Goal: Information Seeking & Learning: Check status

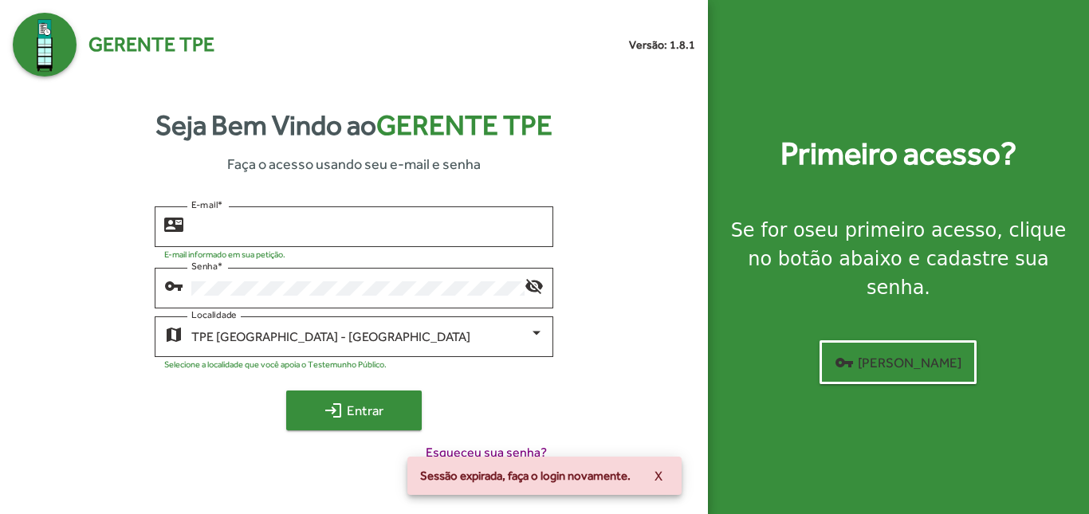
type input "**********"
click at [368, 403] on span "login Entrar" at bounding box center [353, 410] width 107 height 29
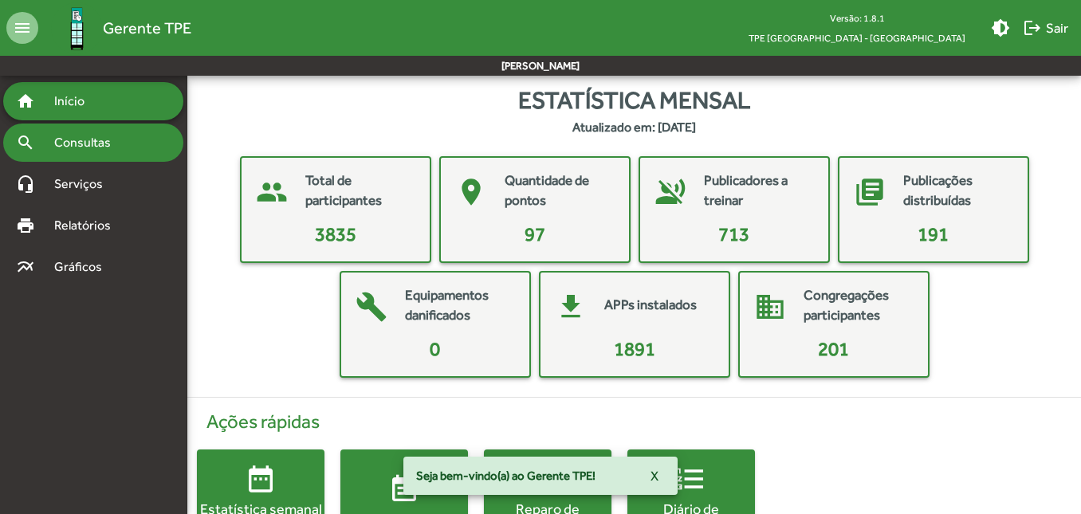
click at [88, 151] on span "Consultas" at bounding box center [88, 142] width 87 height 19
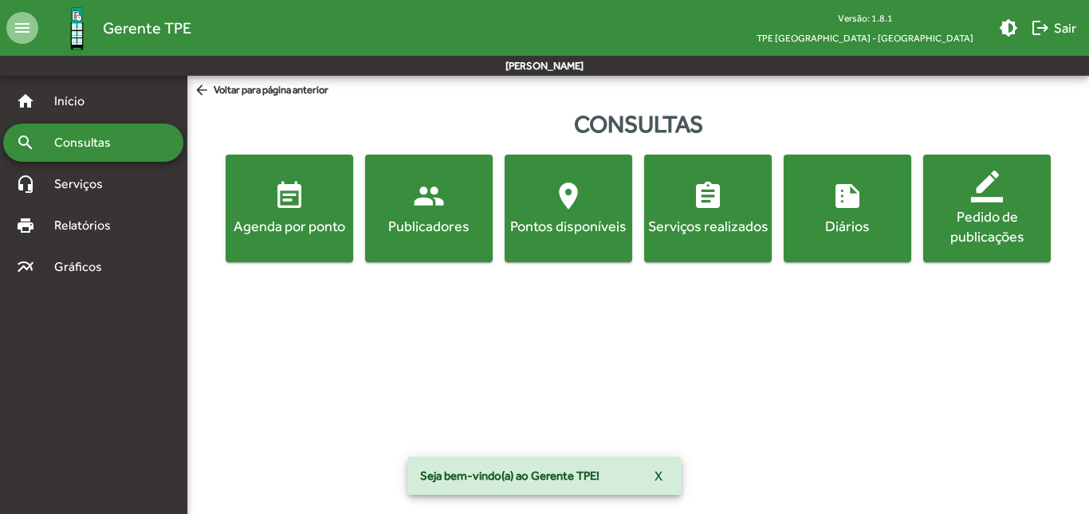
click at [274, 221] on div "Agenda por ponto" at bounding box center [289, 226] width 121 height 20
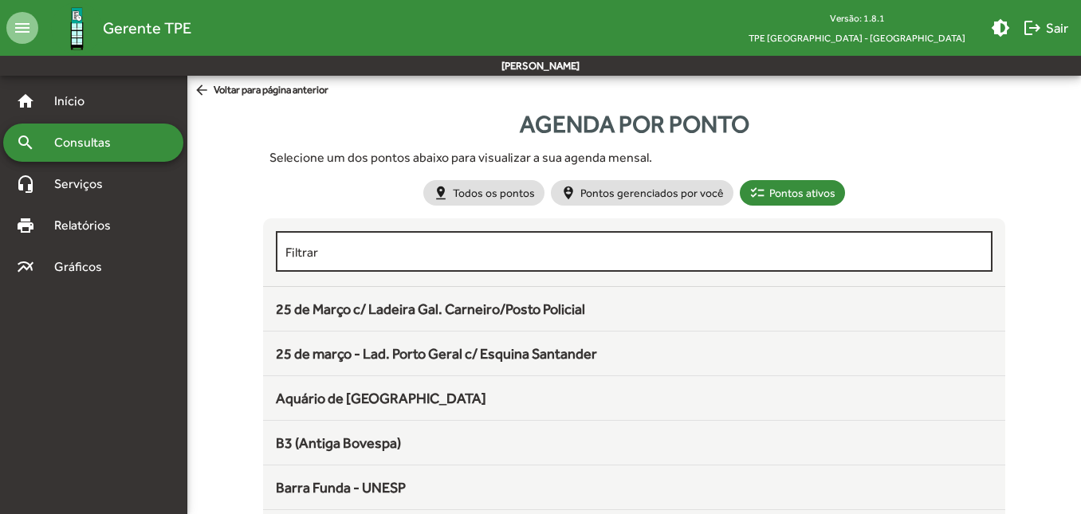
click at [481, 244] on div "Filtrar" at bounding box center [633, 250] width 697 height 44
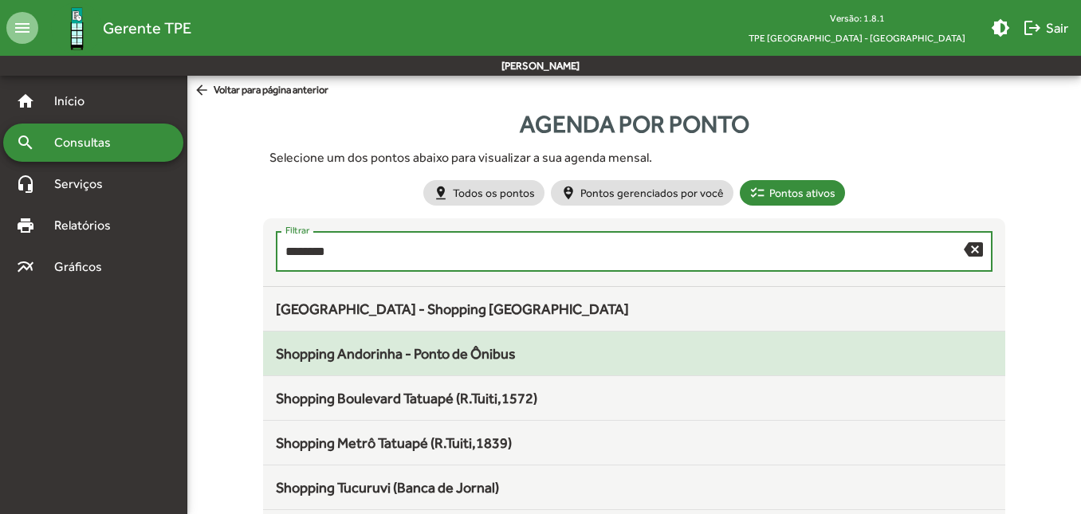
type input "********"
click at [422, 365] on mat-list-item "Shopping Andorinha - Ponto de Ônibus" at bounding box center [633, 354] width 741 height 45
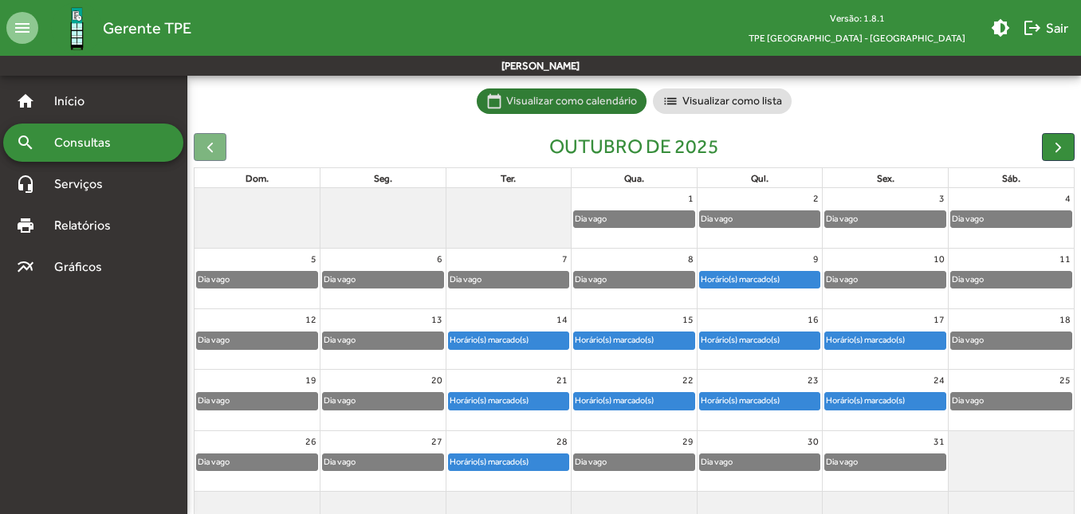
scroll to position [146, 0]
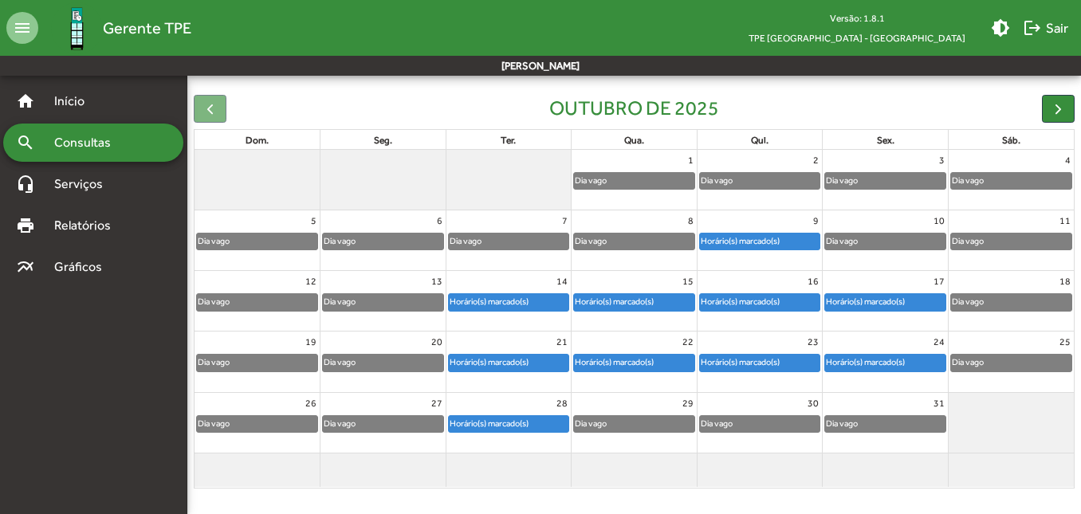
click at [900, 296] on div "Horário(s) marcado(s)" at bounding box center [865, 301] width 80 height 15
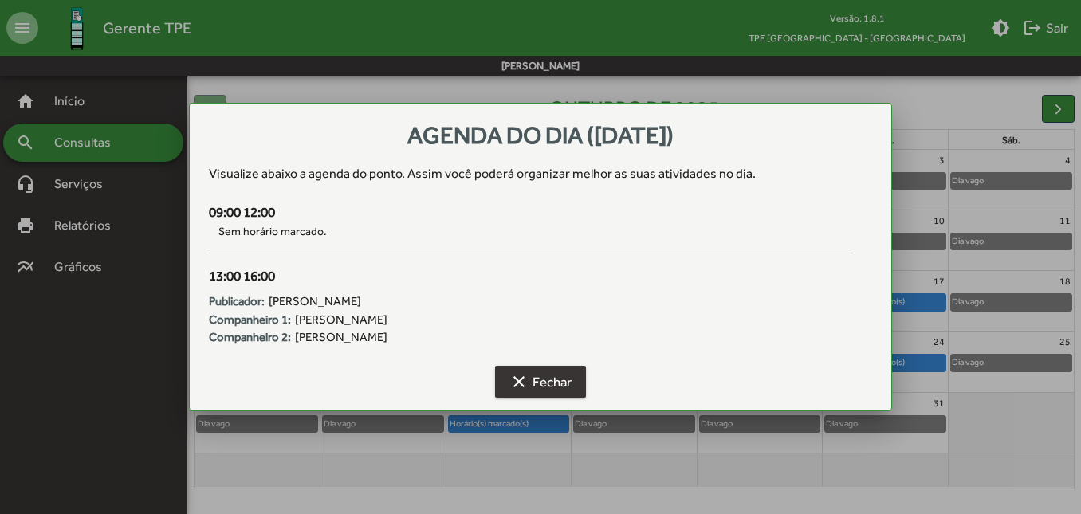
click at [550, 390] on span "clear Fechar" at bounding box center [540, 381] width 62 height 29
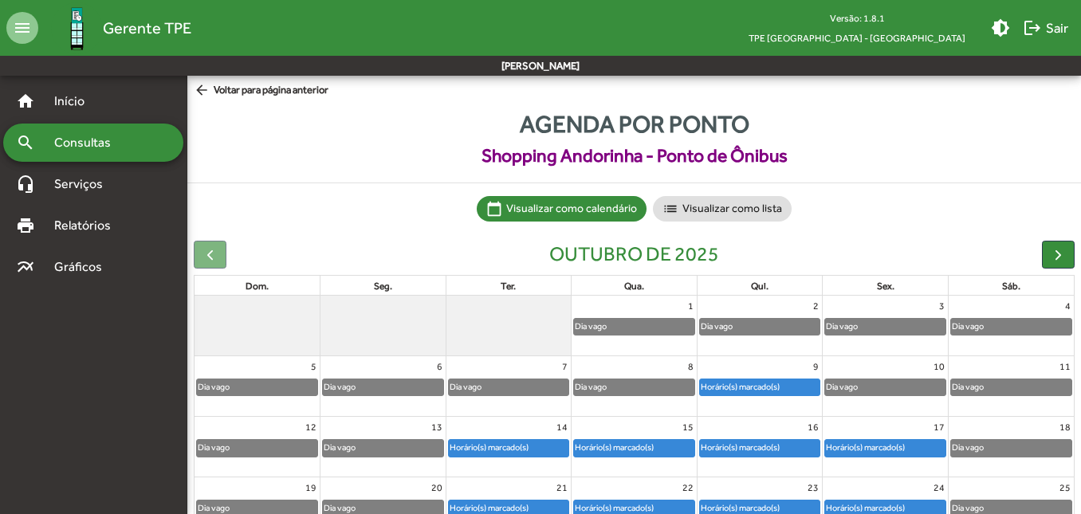
scroll to position [146, 0]
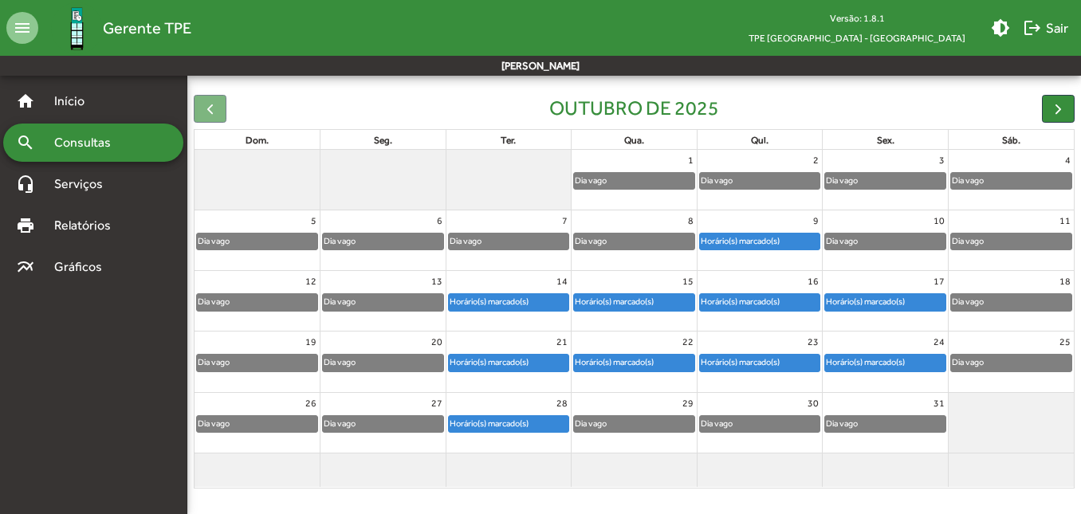
click at [869, 355] on div "Horário(s) marcado(s)" at bounding box center [865, 362] width 80 height 15
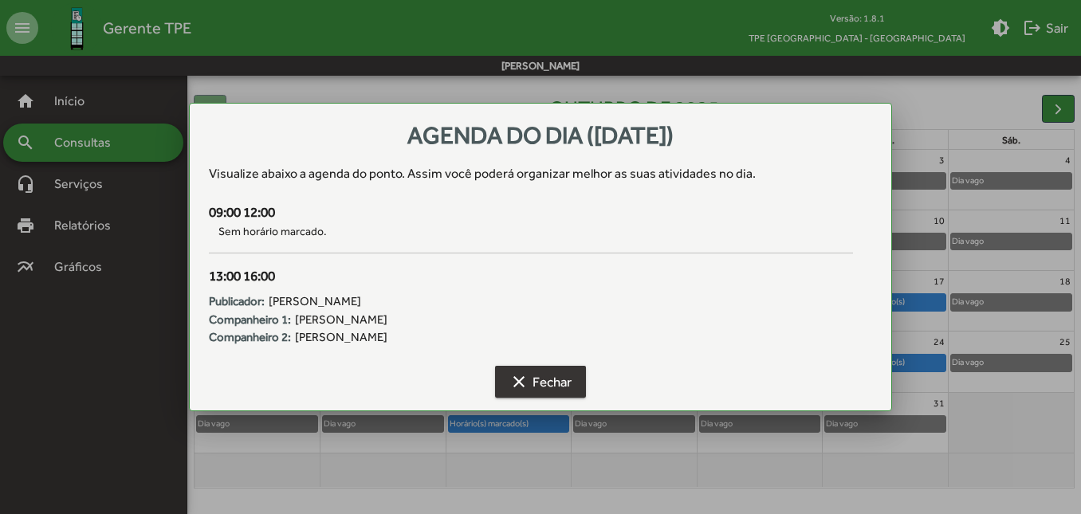
click at [532, 392] on span "clear Fechar" at bounding box center [540, 381] width 62 height 29
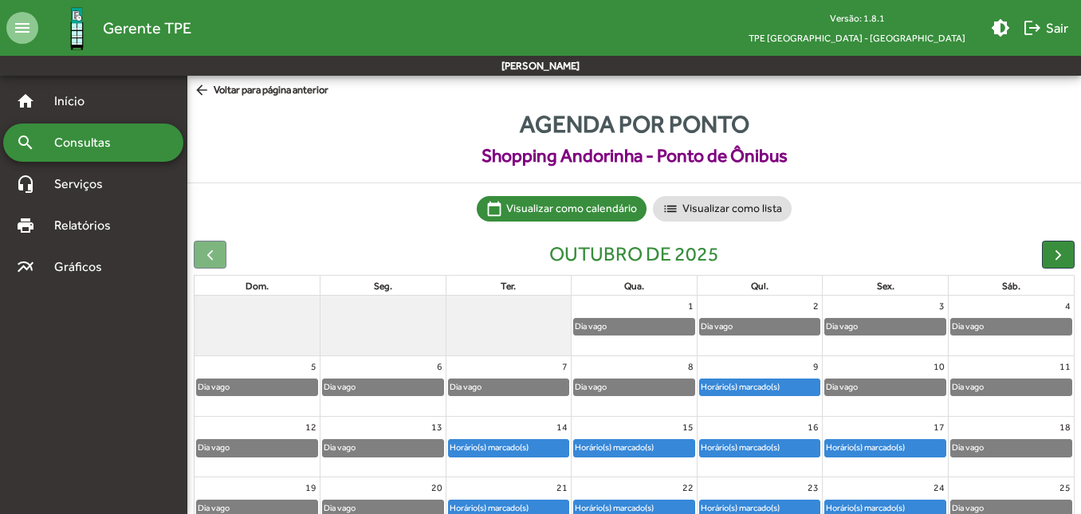
scroll to position [146, 0]
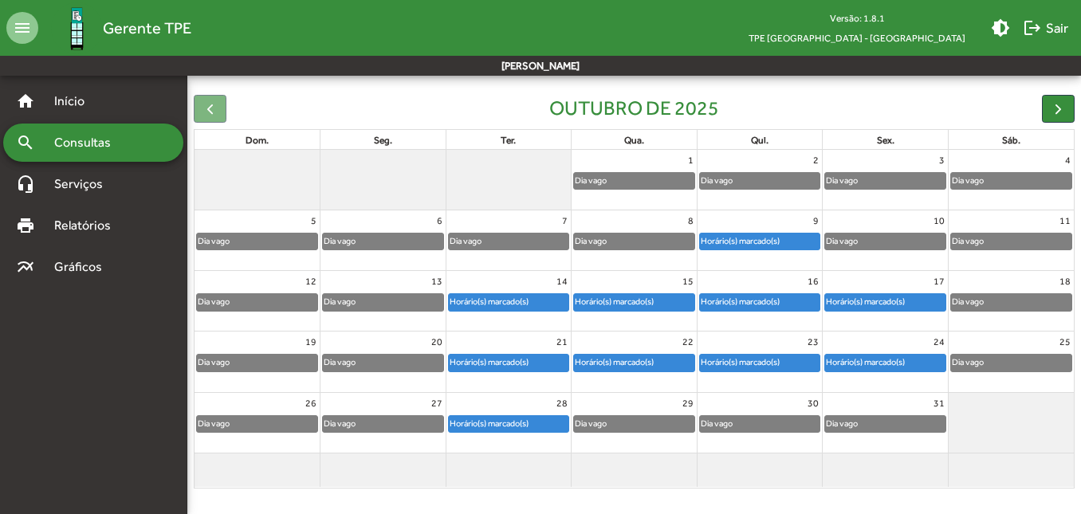
click at [756, 357] on div "Horário(s) marcado(s)" at bounding box center [740, 362] width 80 height 15
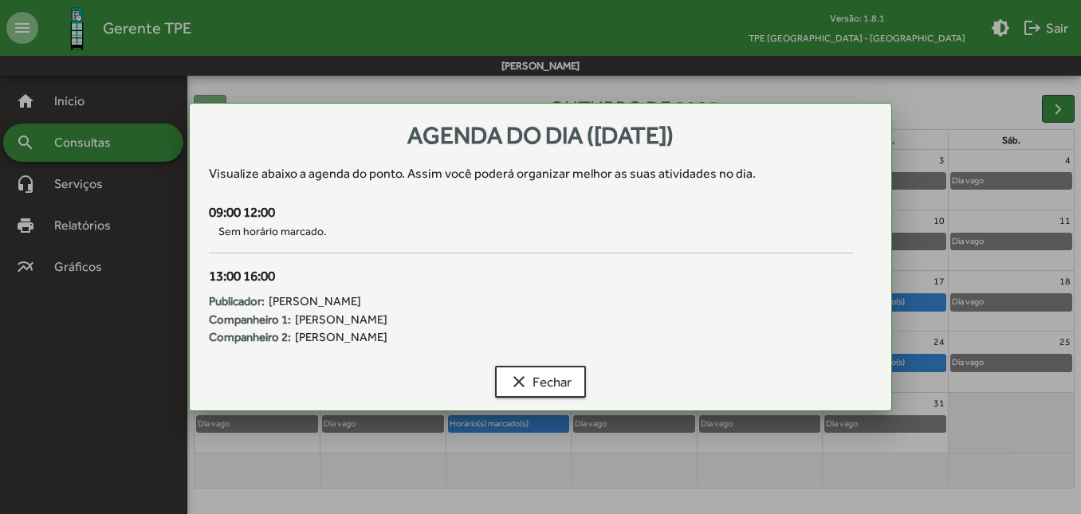
scroll to position [0, 0]
click at [552, 389] on span "clear Fechar" at bounding box center [540, 381] width 62 height 29
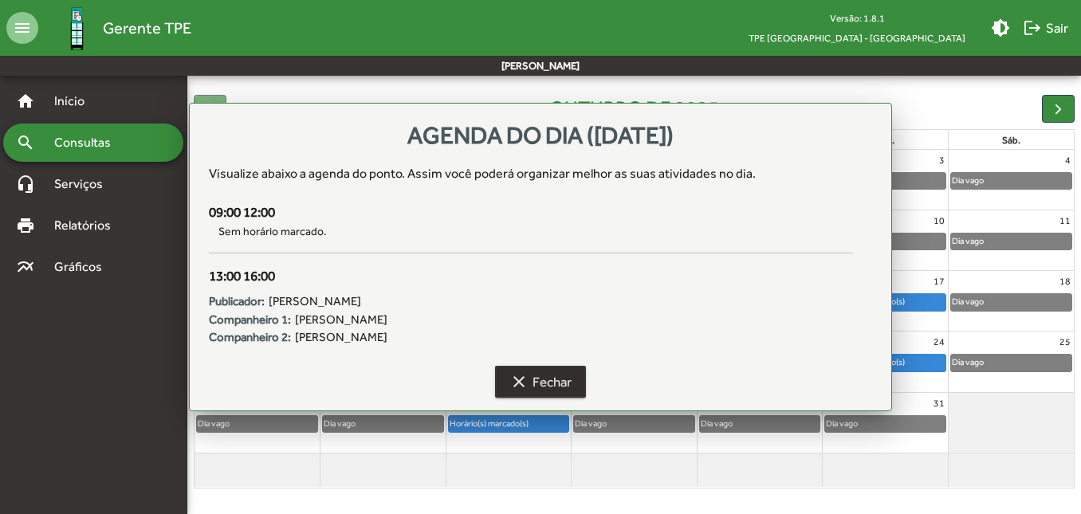
scroll to position [146, 0]
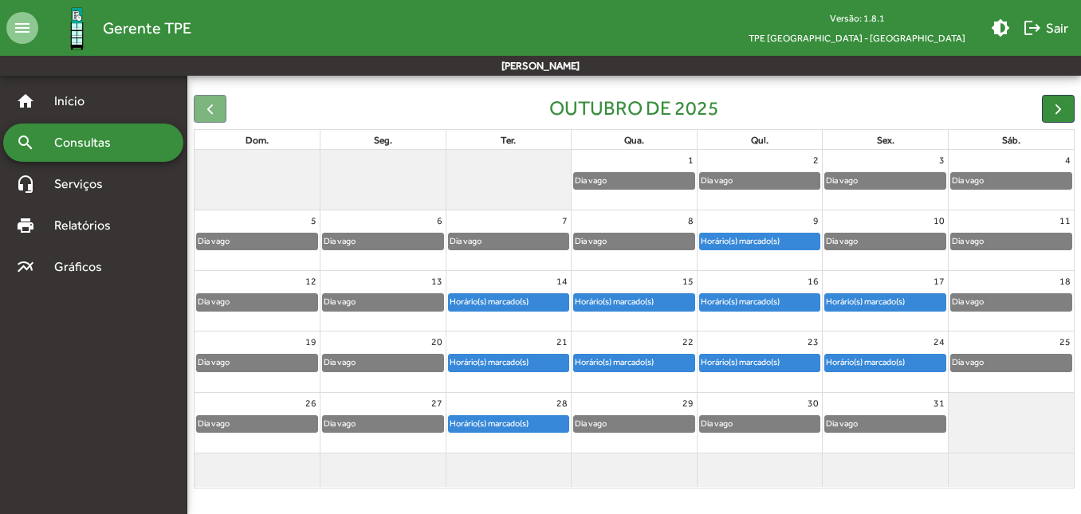
click at [742, 372] on div at bounding box center [759, 373] width 125 height 2
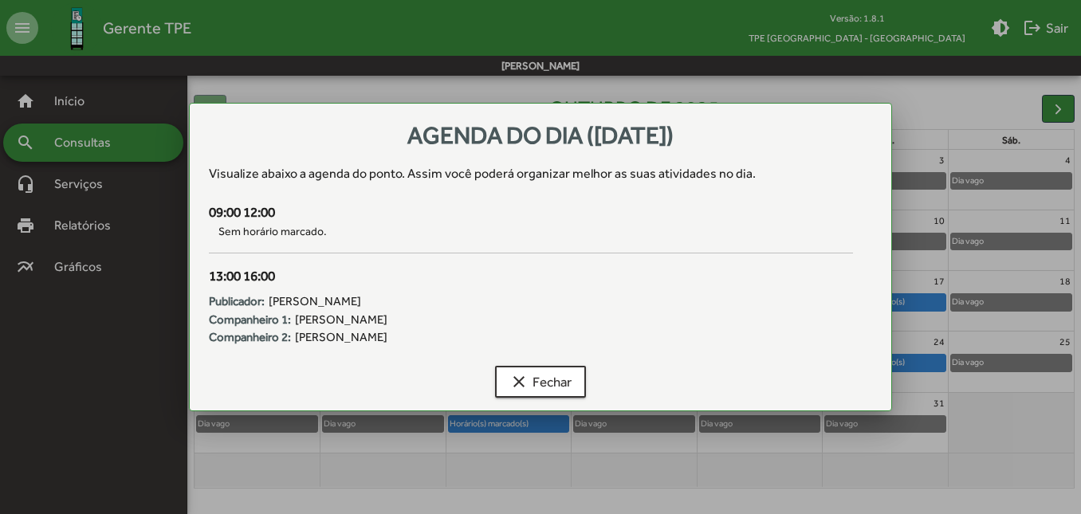
click at [554, 401] on div "clear Fechar" at bounding box center [540, 384] width 662 height 51
click at [550, 391] on span "clear Fechar" at bounding box center [540, 381] width 62 height 29
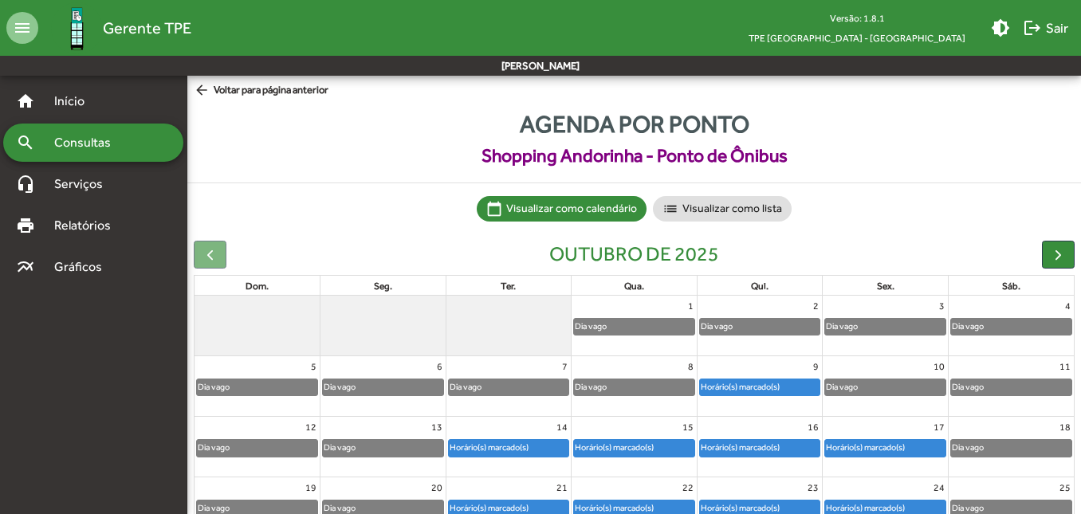
scroll to position [146, 0]
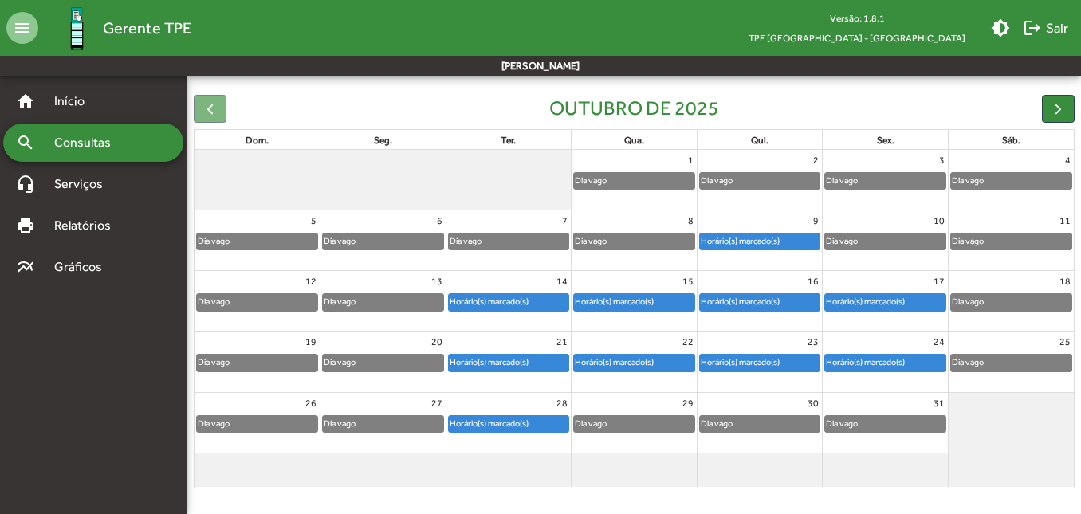
click at [771, 231] on div "9" at bounding box center [759, 220] width 125 height 21
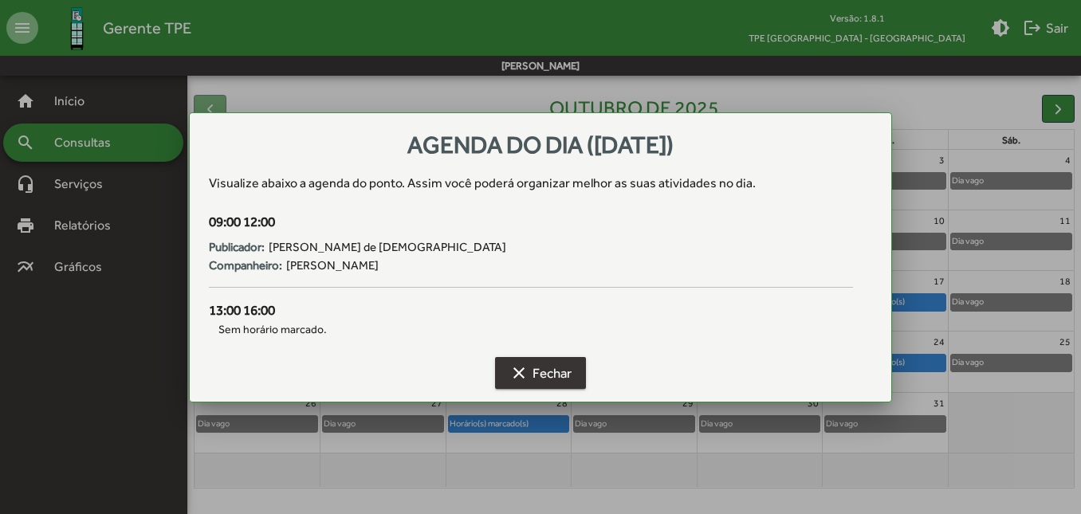
click at [552, 375] on span "clear Fechar" at bounding box center [540, 373] width 62 height 29
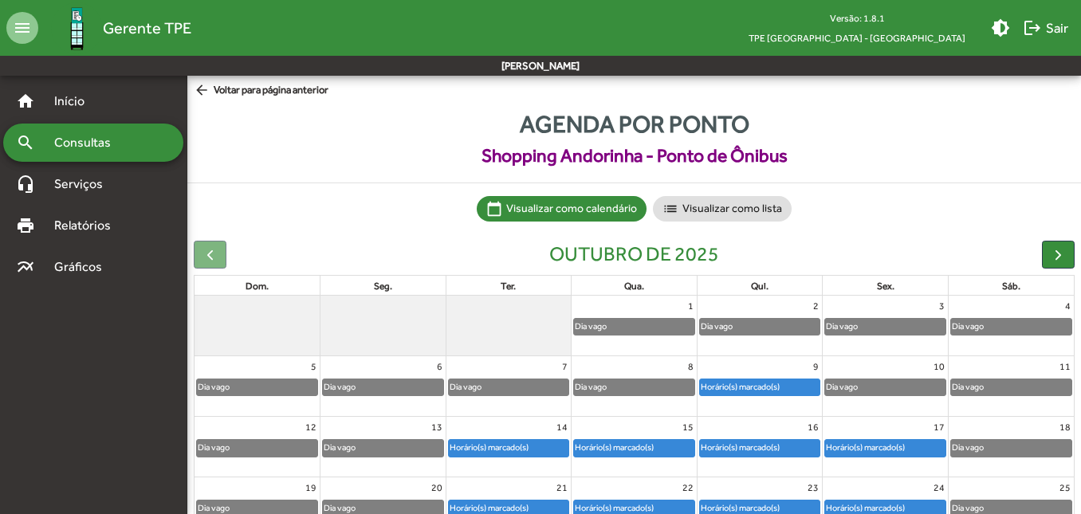
scroll to position [146, 0]
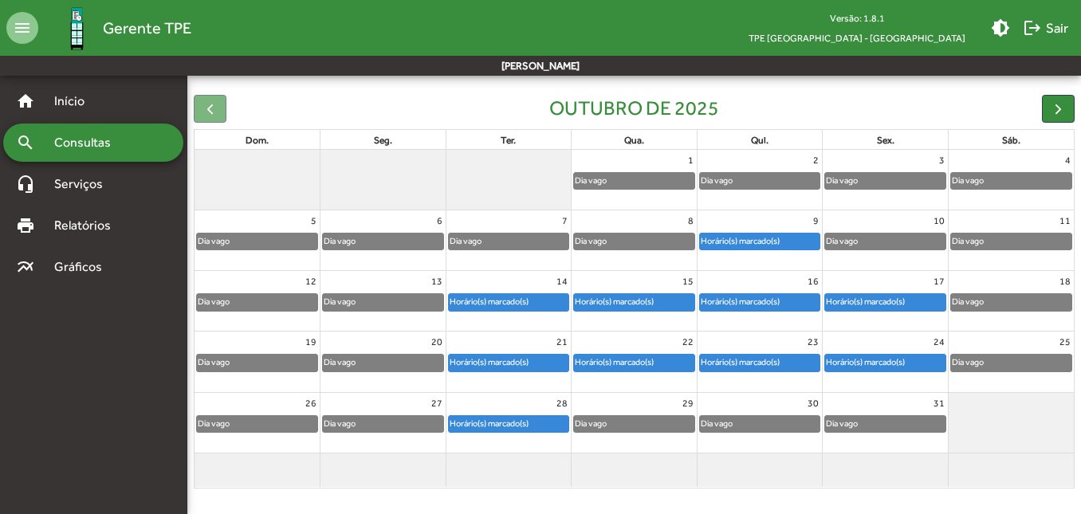
click at [475, 360] on div "Horário(s) marcado(s)" at bounding box center [489, 362] width 80 height 15
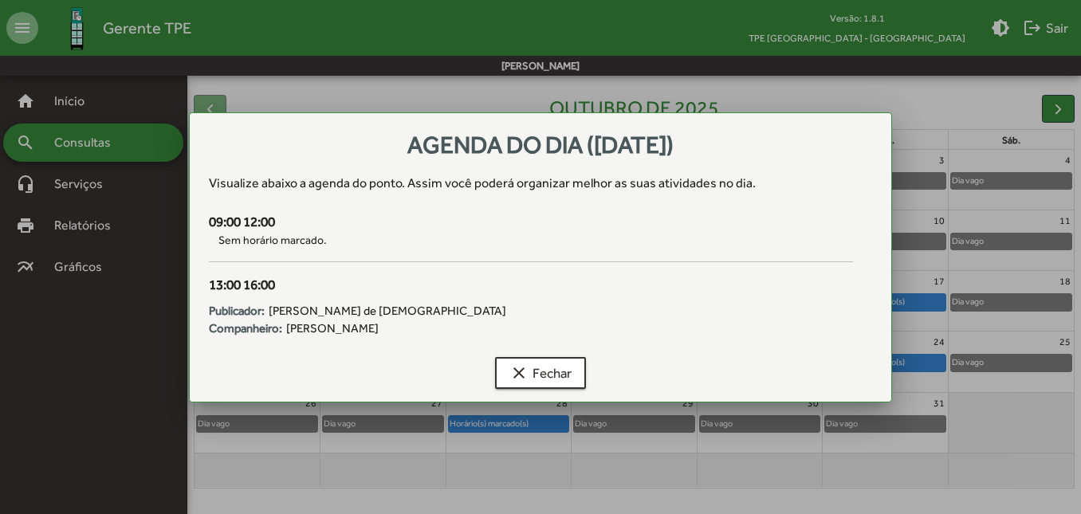
scroll to position [0, 0]
click at [548, 380] on span "clear Fechar" at bounding box center [540, 373] width 62 height 29
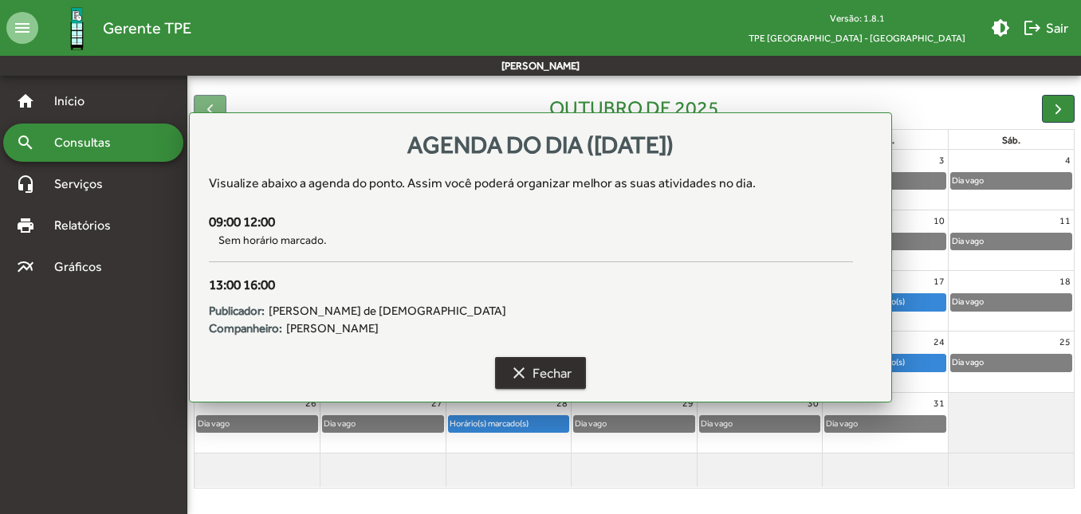
scroll to position [146, 0]
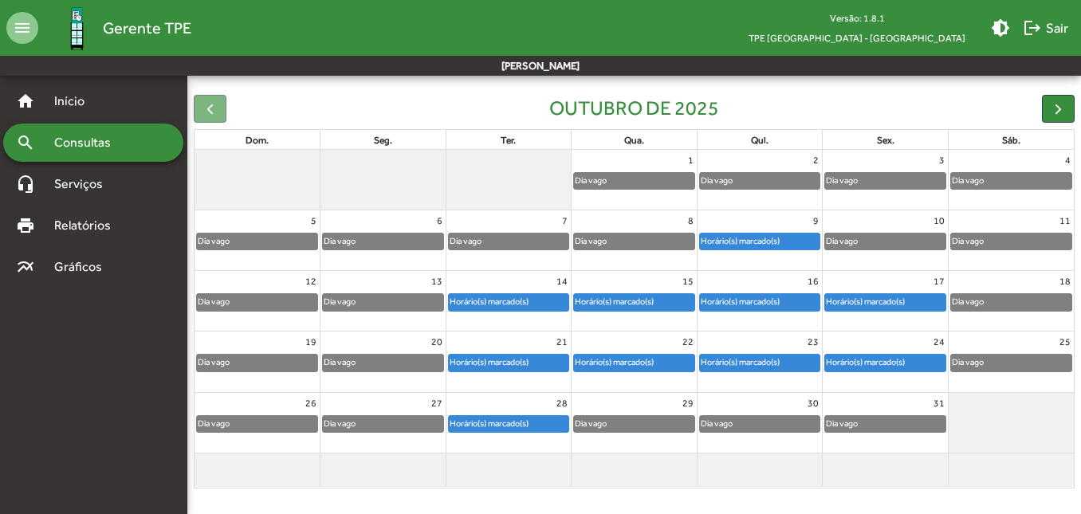
click at [645, 368] on div "Horário(s) marcado(s)" at bounding box center [614, 362] width 80 height 15
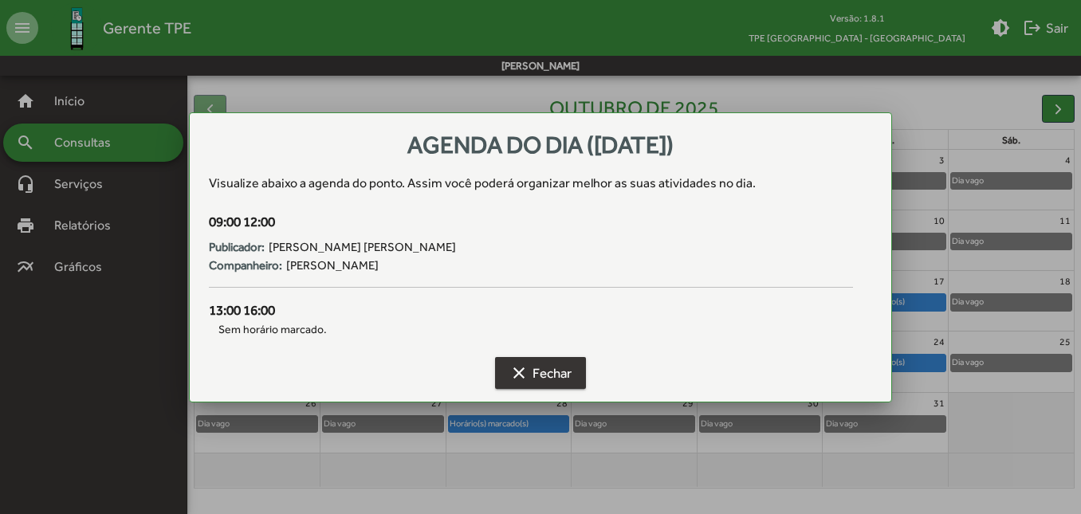
click at [547, 377] on span "clear Fechar" at bounding box center [540, 373] width 62 height 29
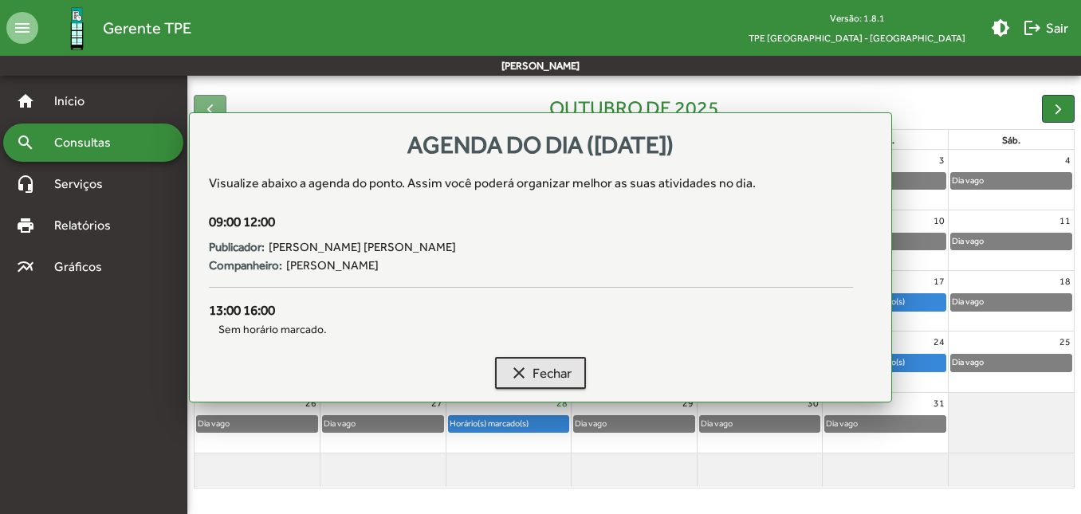
scroll to position [146, 0]
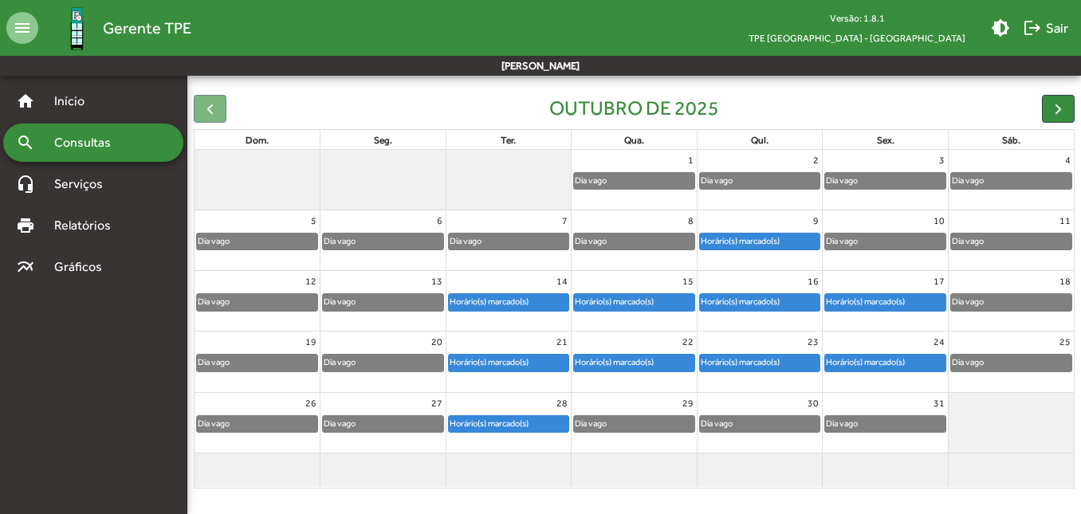
click at [654, 360] on div "Horário(s) marcado(s)" at bounding box center [614, 362] width 80 height 15
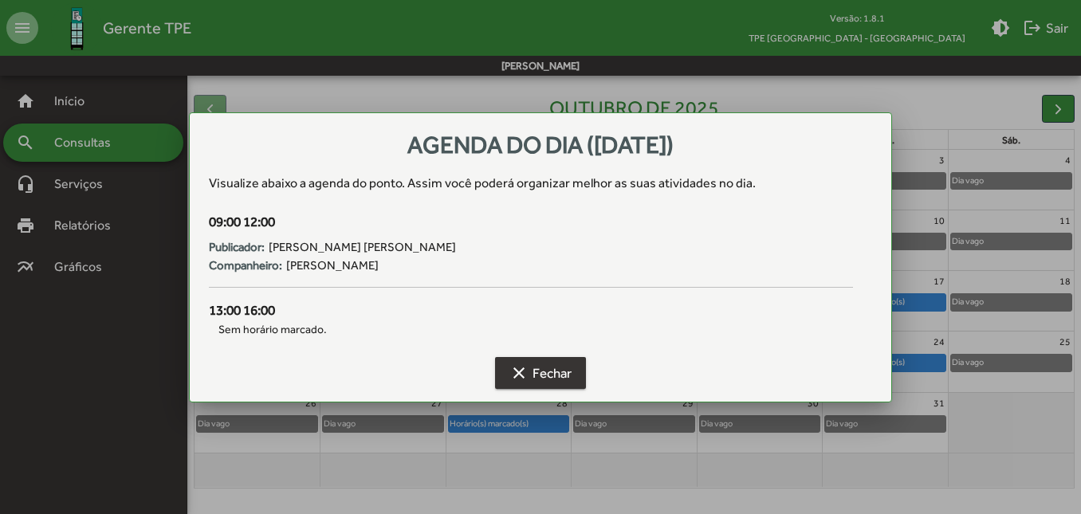
click at [549, 371] on span "clear Fechar" at bounding box center [540, 373] width 62 height 29
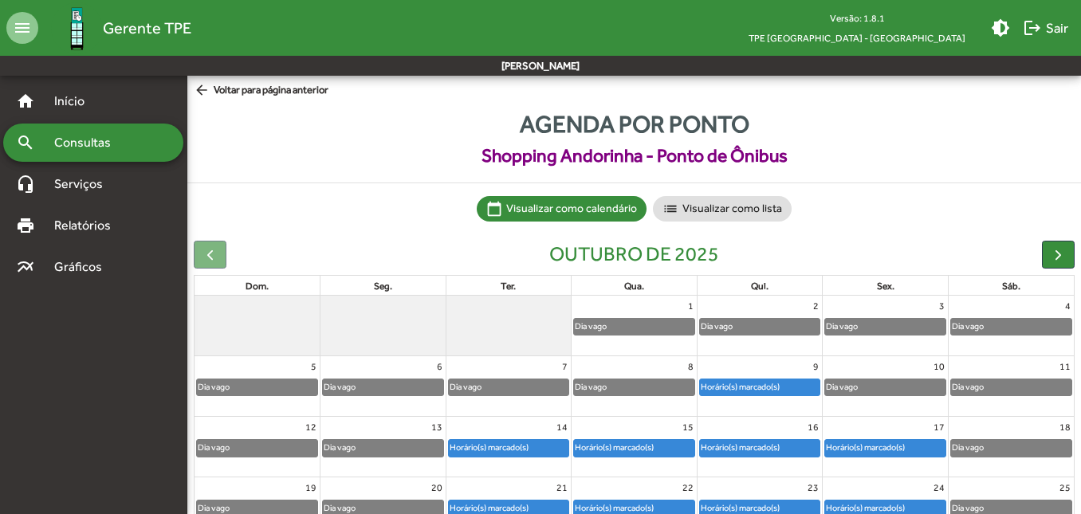
scroll to position [146, 0]
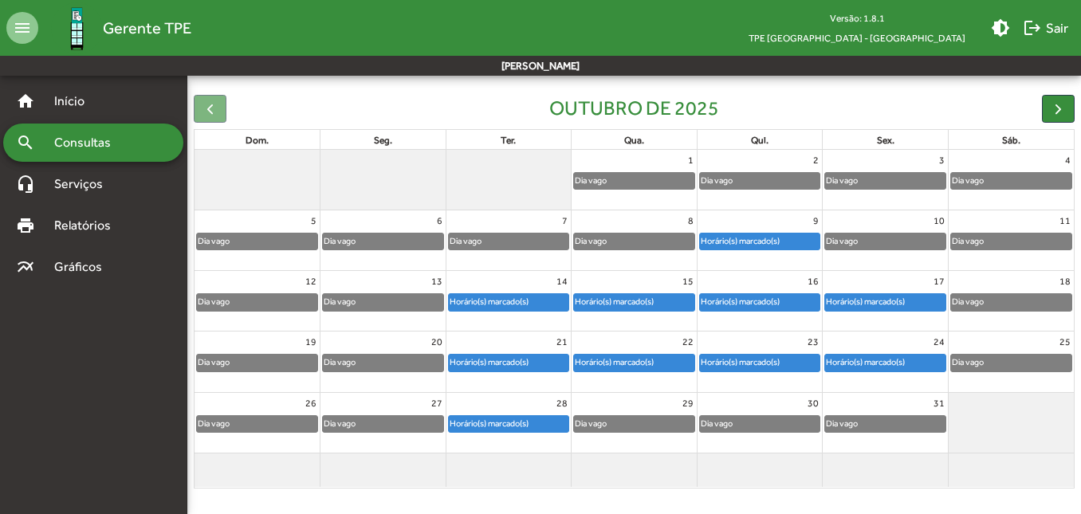
click at [741, 355] on div "Horário(s) marcado(s)" at bounding box center [740, 362] width 80 height 15
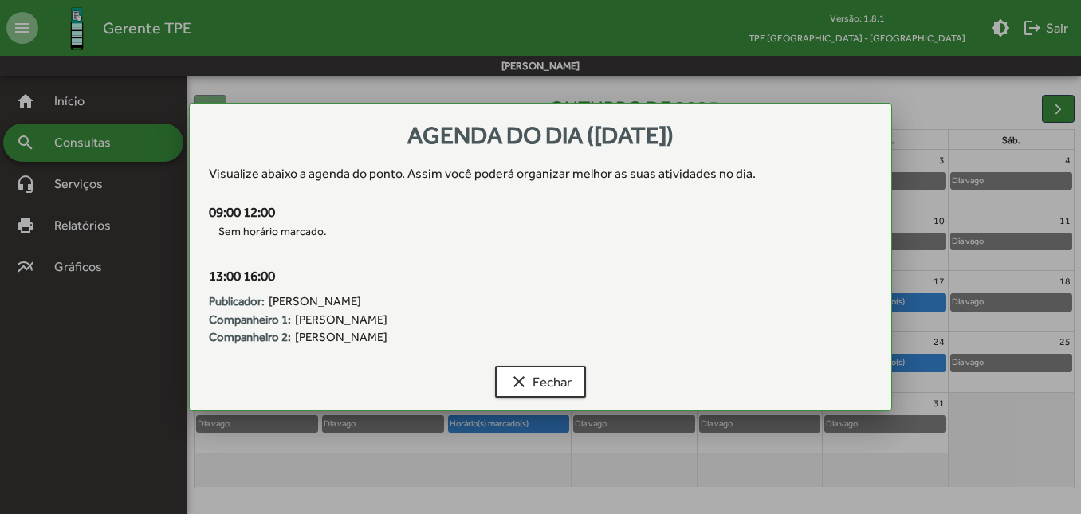
scroll to position [0, 0]
click at [525, 385] on mat-icon "clear" at bounding box center [518, 381] width 19 height 19
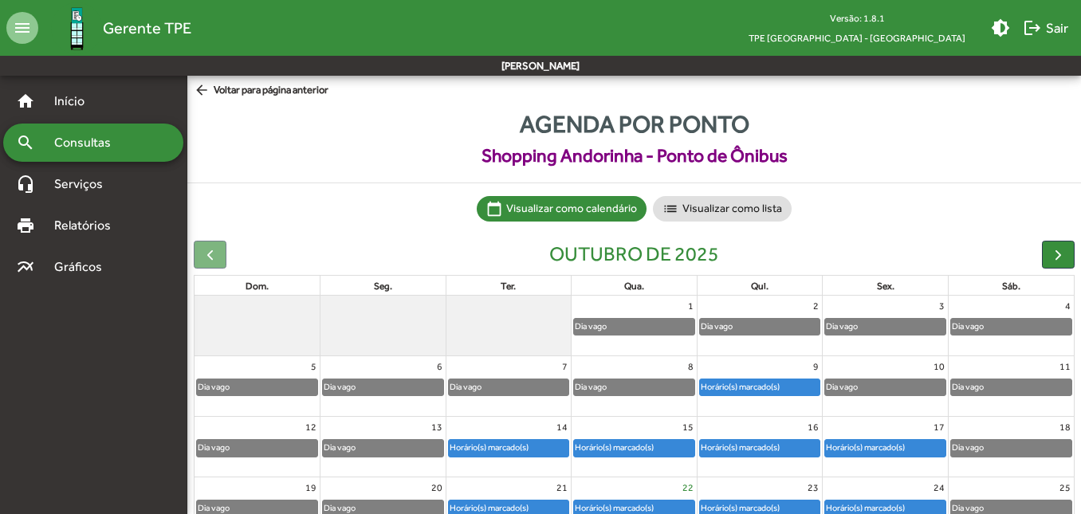
scroll to position [146, 0]
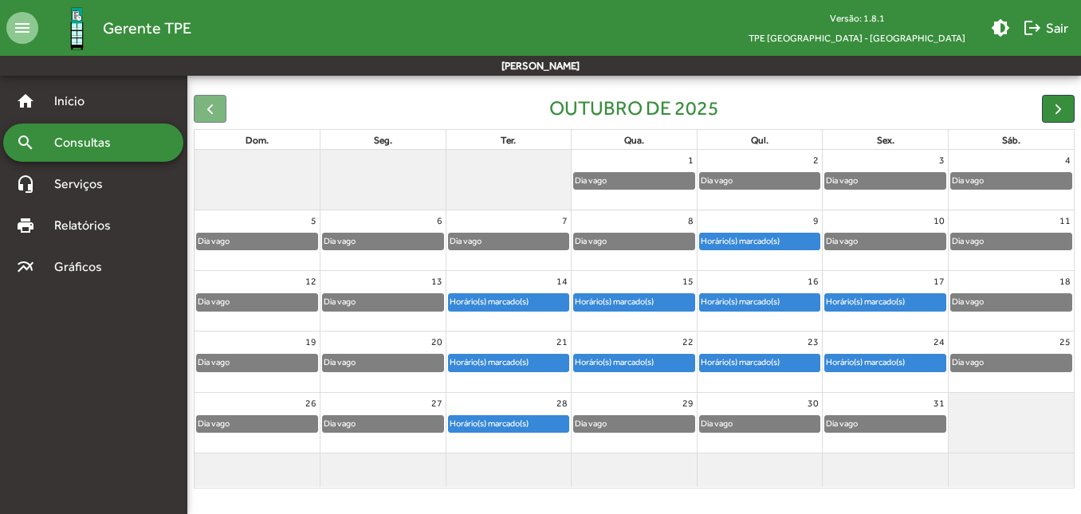
click at [744, 304] on div "Horário(s) marcado(s)" at bounding box center [740, 301] width 80 height 15
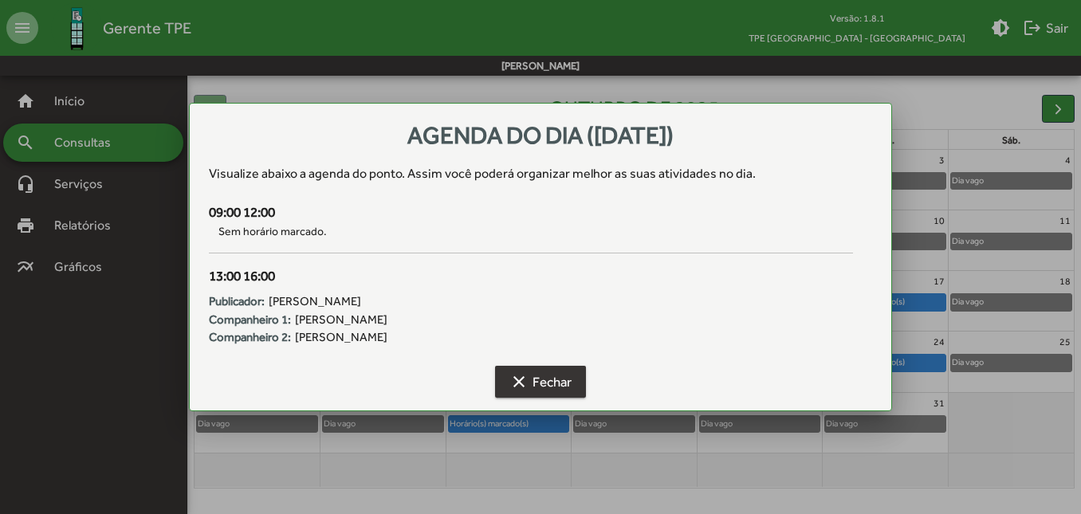
click at [527, 391] on mat-icon "clear" at bounding box center [518, 381] width 19 height 19
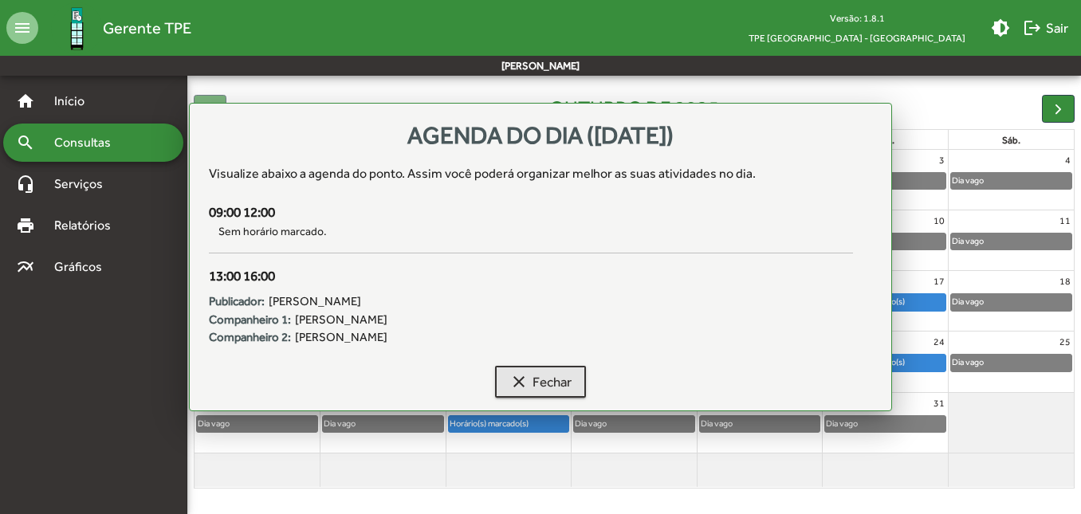
scroll to position [146, 0]
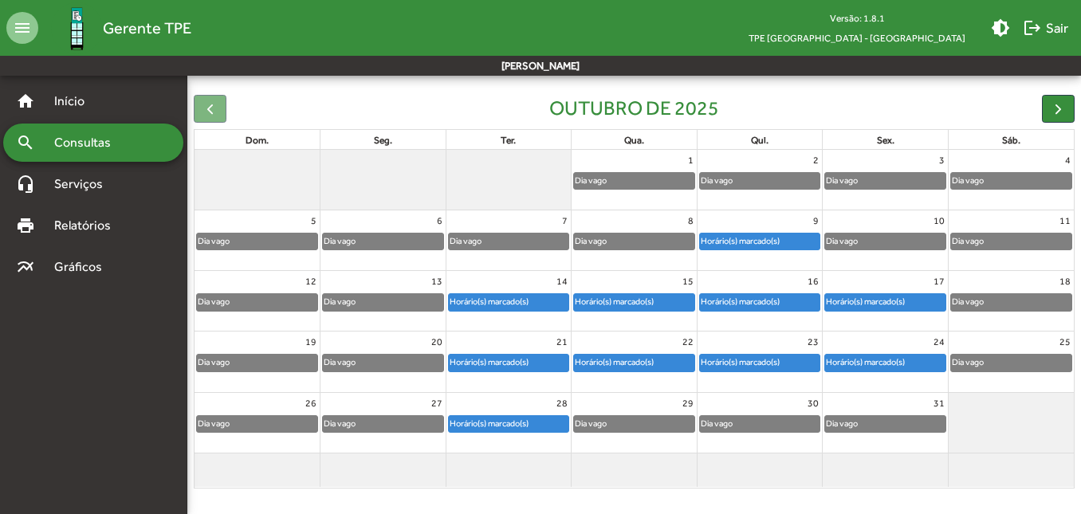
click at [860, 298] on div "Horário(s) marcado(s)" at bounding box center [865, 301] width 80 height 15
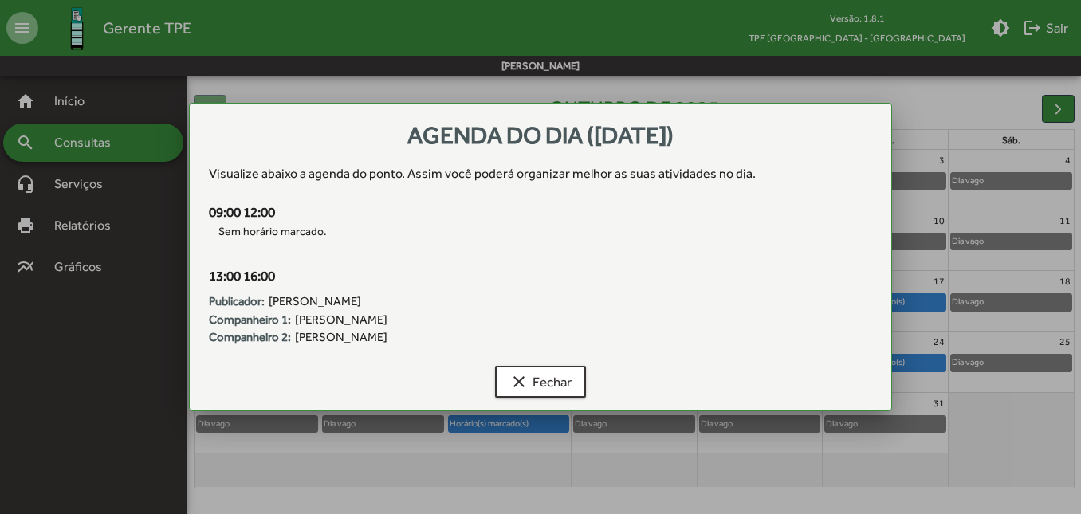
scroll to position [0, 0]
click at [541, 387] on span "clear Fechar" at bounding box center [540, 381] width 62 height 29
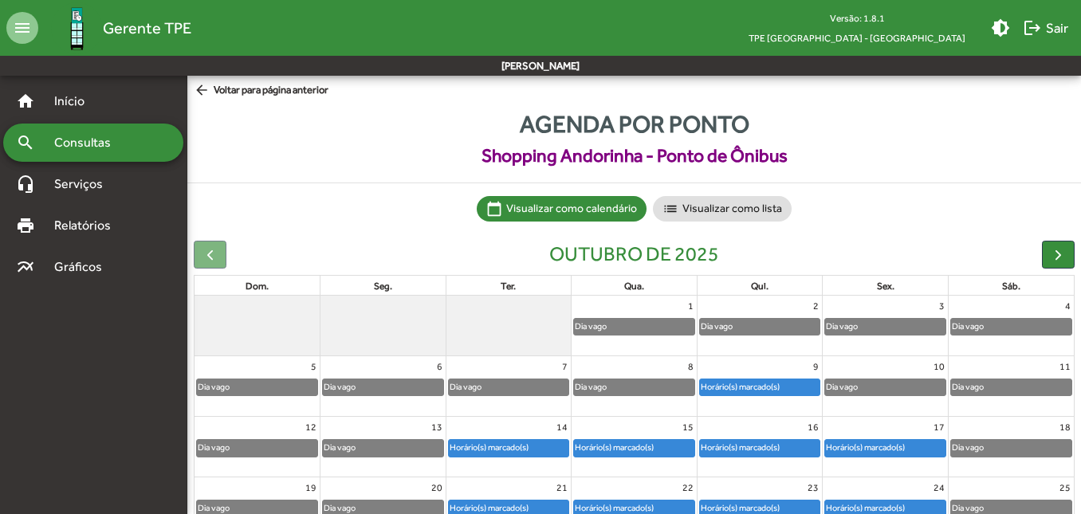
scroll to position [146, 0]
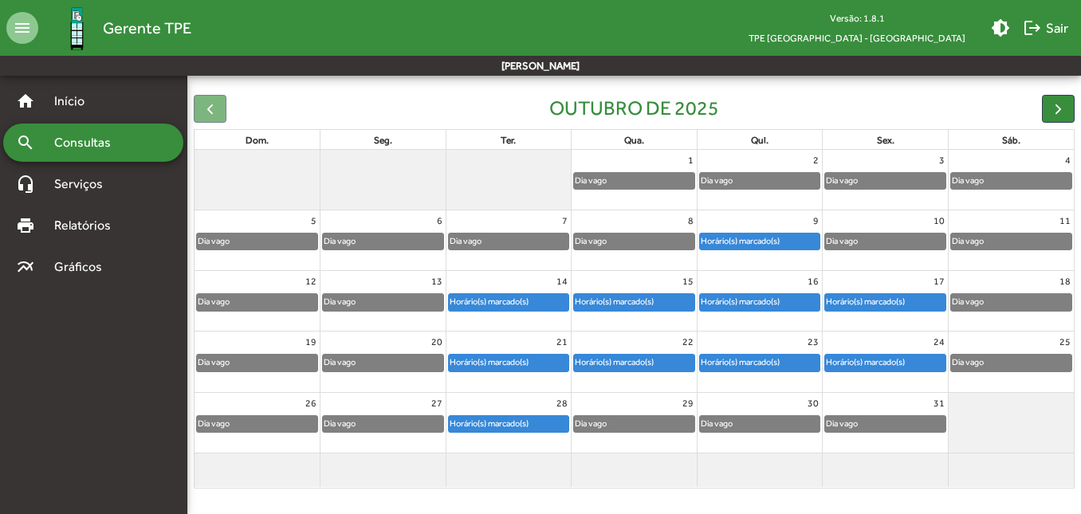
click at [858, 361] on div "Horário(s) marcado(s)" at bounding box center [865, 362] width 80 height 15
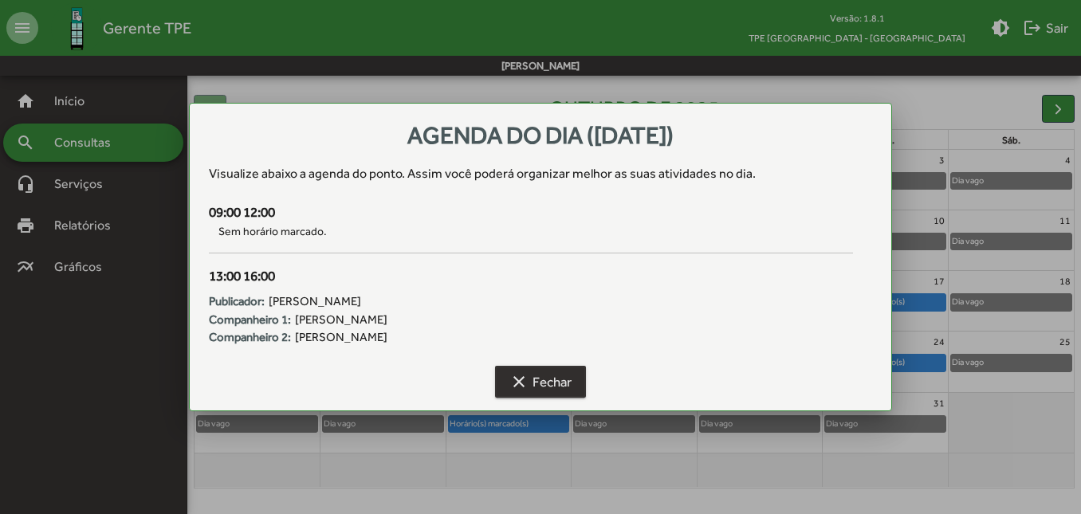
click at [506, 380] on button "clear Fechar" at bounding box center [540, 382] width 91 height 32
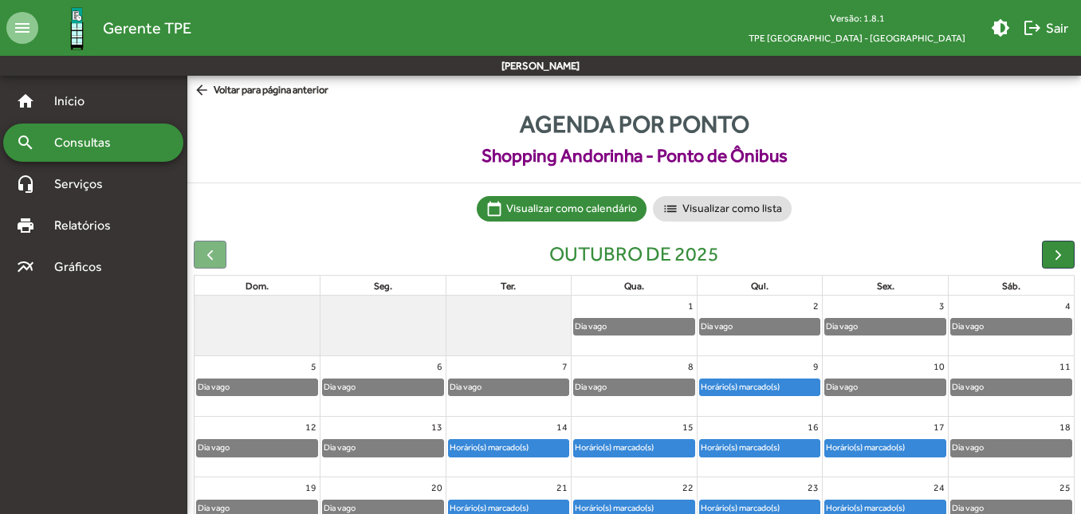
scroll to position [146, 0]
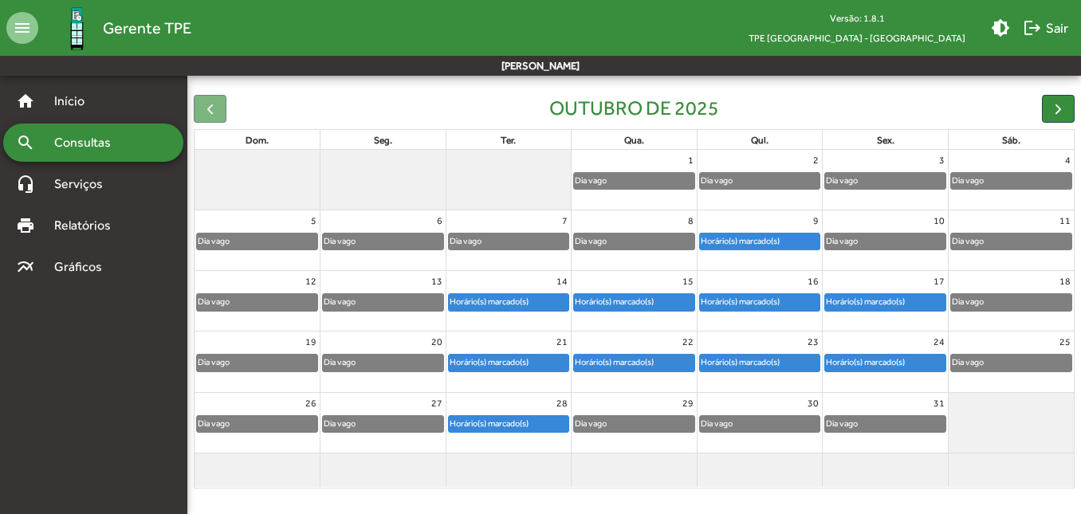
click at [520, 418] on div "Horário(s) marcado(s)" at bounding box center [489, 423] width 80 height 15
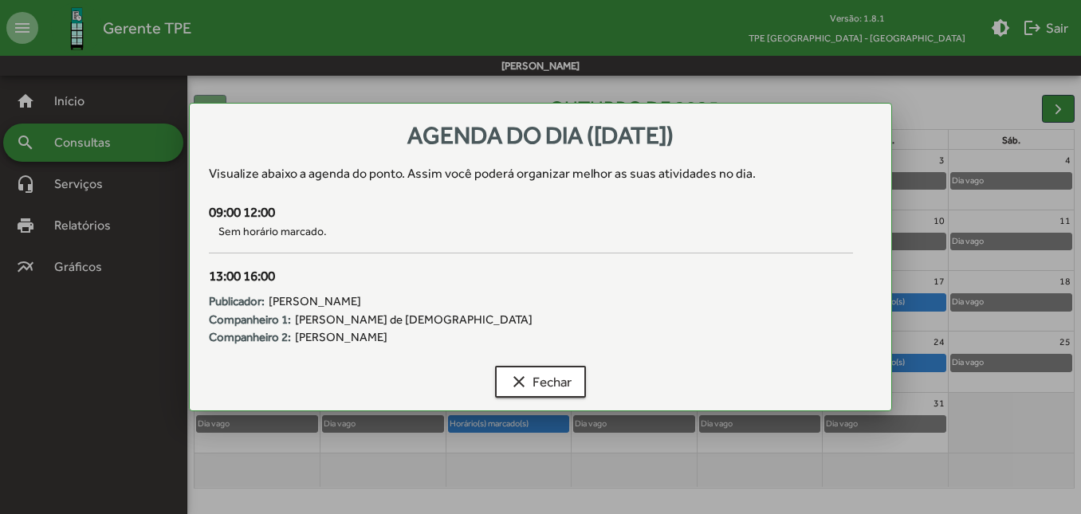
scroll to position [0, 0]
click at [539, 383] on span "clear Fechar" at bounding box center [540, 381] width 62 height 29
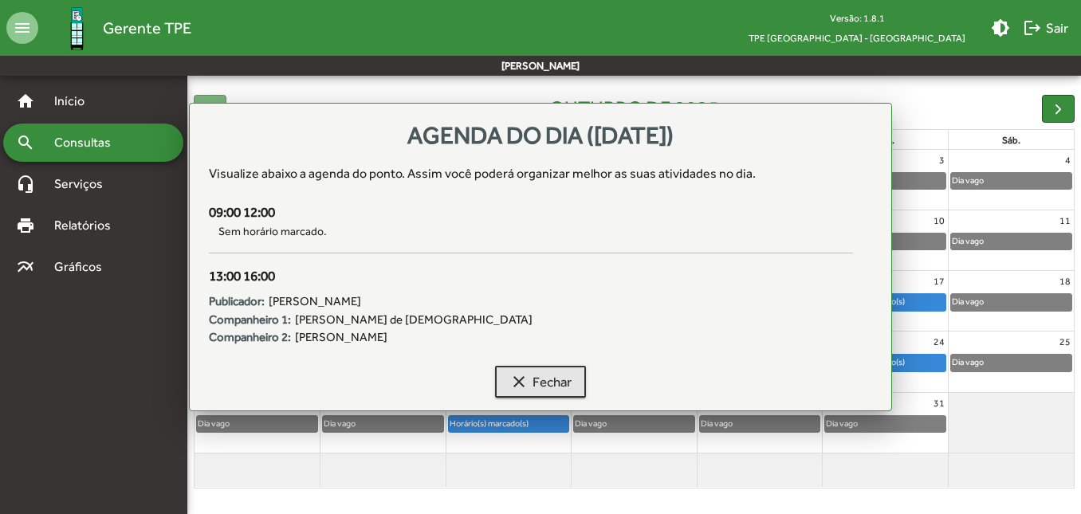
scroll to position [146, 0]
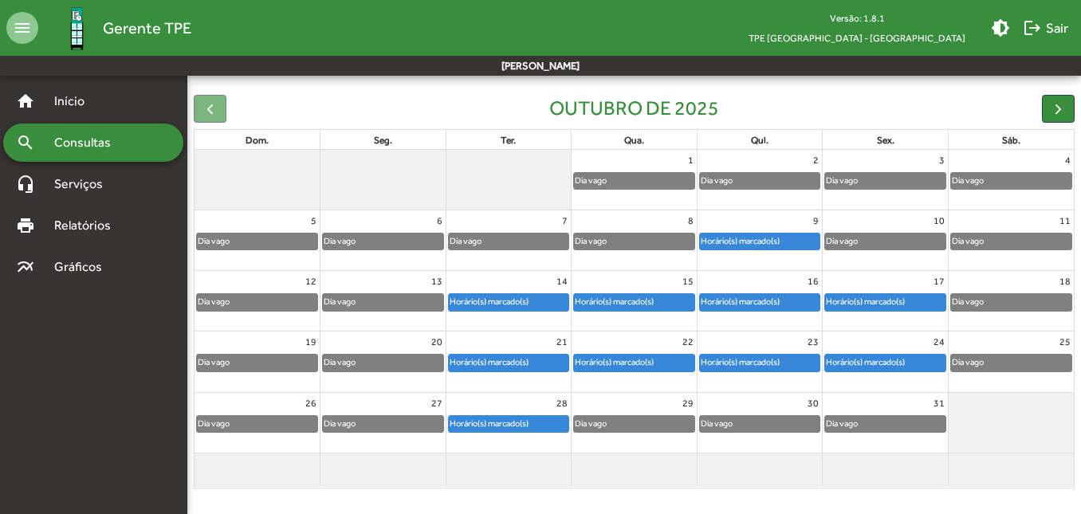
click at [922, 303] on div "Horário(s) marcado(s)" at bounding box center [885, 302] width 120 height 16
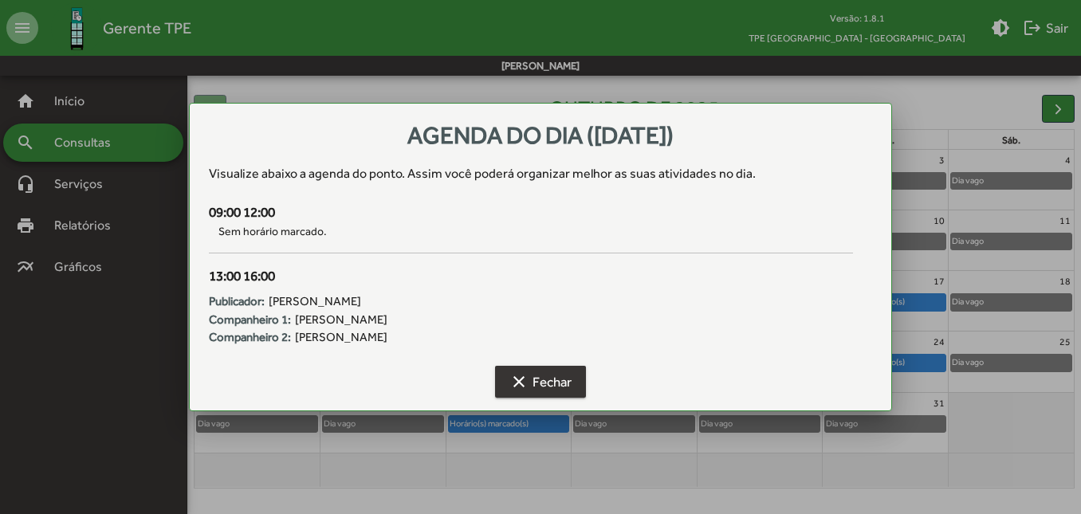
click at [536, 383] on span "clear Fechar" at bounding box center [540, 381] width 62 height 29
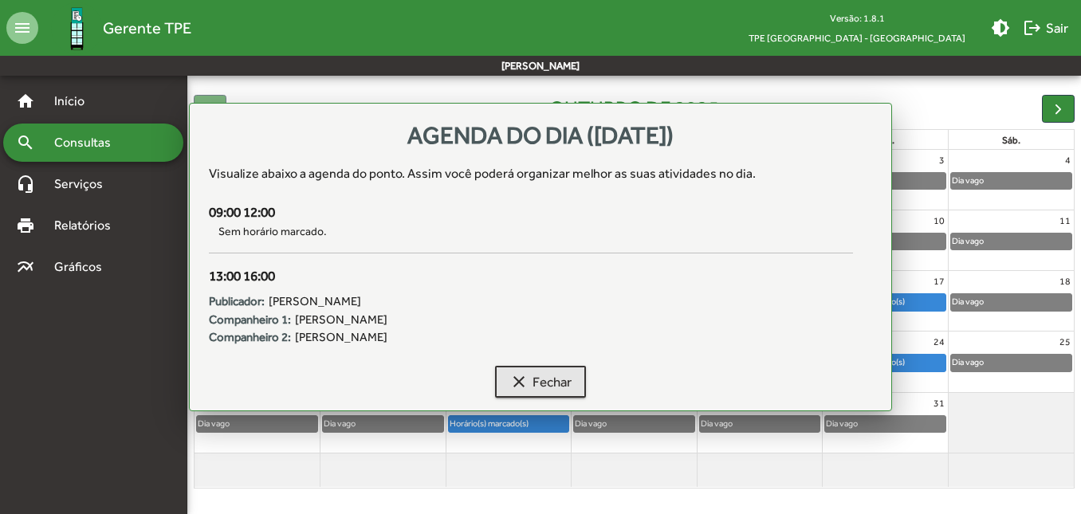
scroll to position [146, 0]
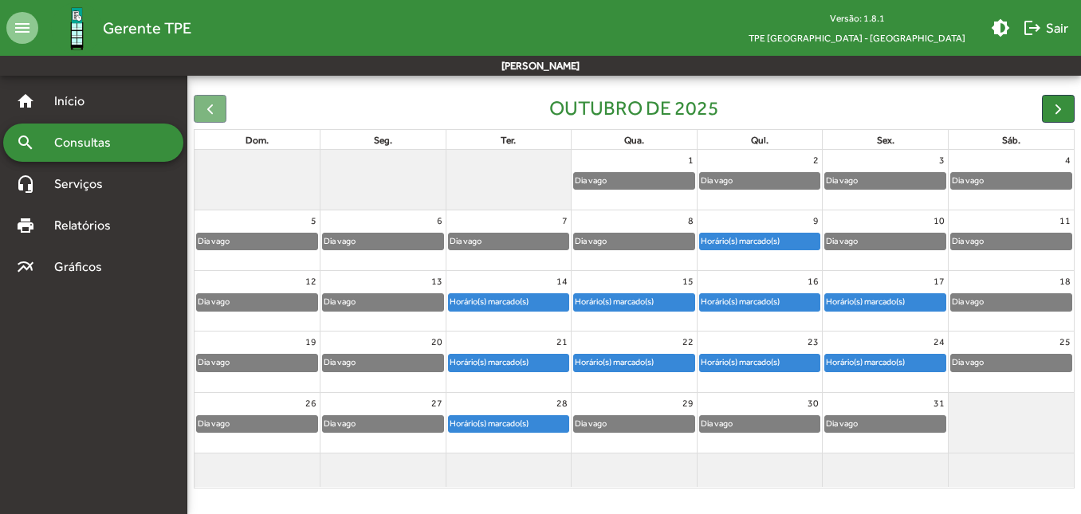
click at [876, 352] on div "24" at bounding box center [885, 342] width 125 height 21
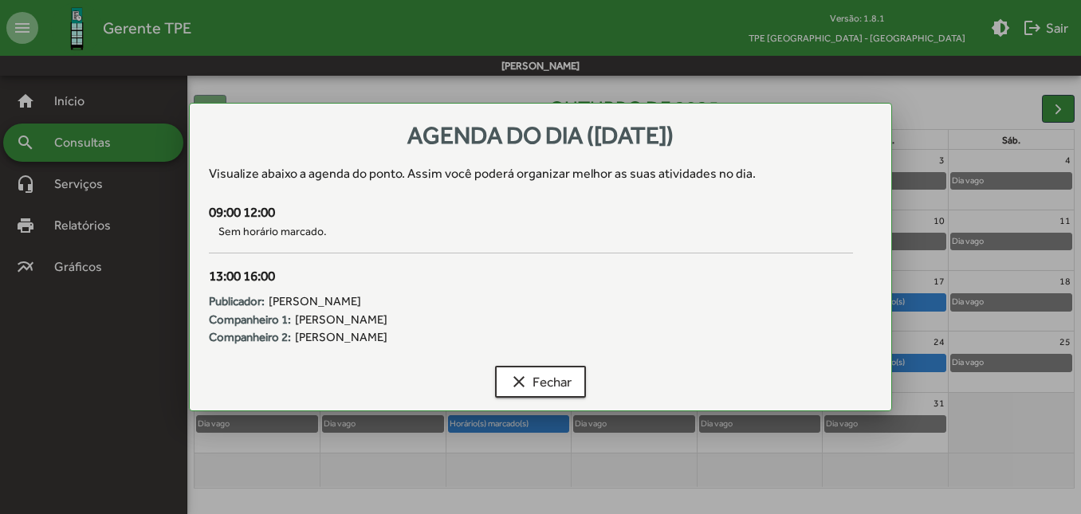
click at [878, 356] on mat-dialog-container "Agenda do dia ([DATE]) Visualize abaixo a agenda do ponto . Assim você poderá o…" at bounding box center [540, 257] width 702 height 308
click at [909, 373] on div at bounding box center [540, 257] width 1081 height 514
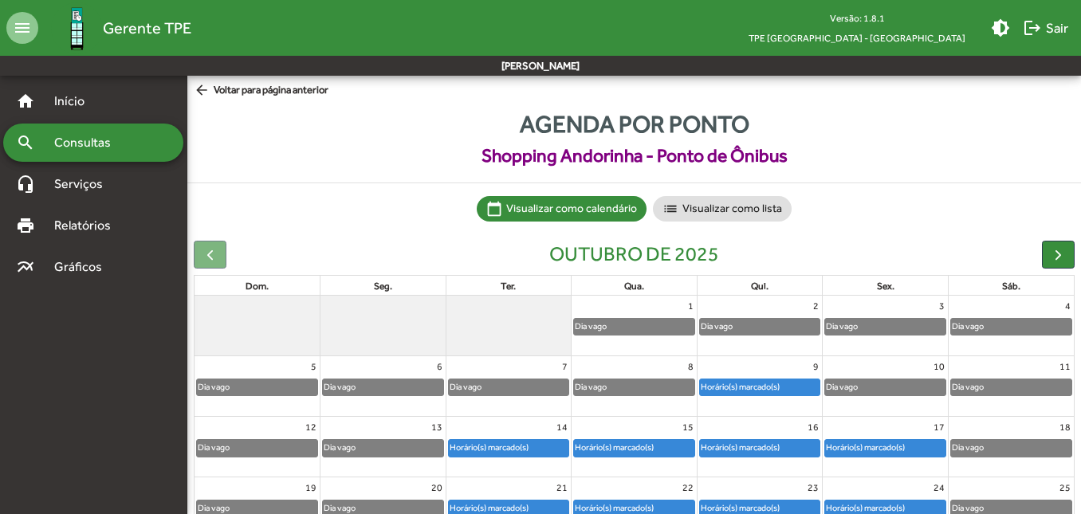
scroll to position [146, 0]
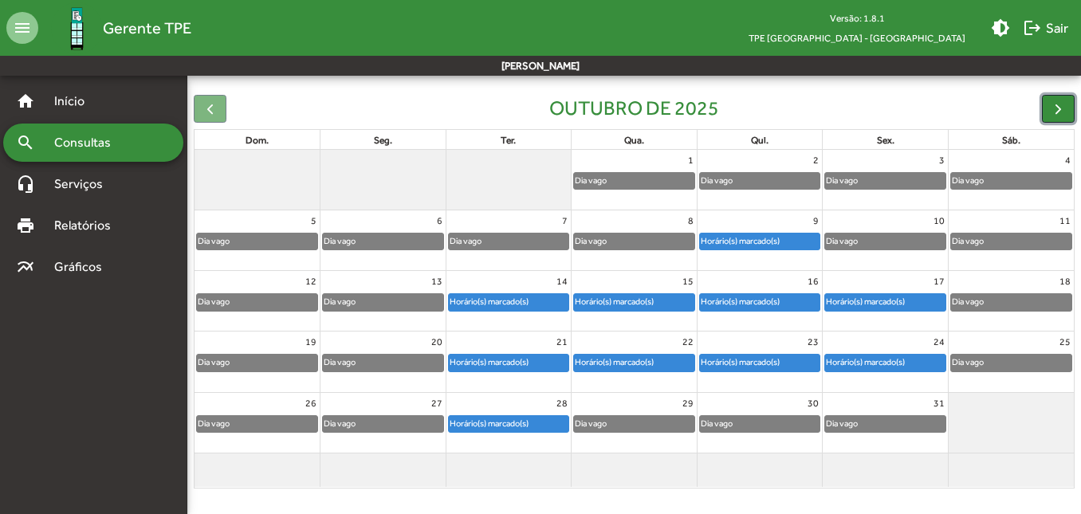
click at [1070, 104] on button "button" at bounding box center [1058, 109] width 33 height 28
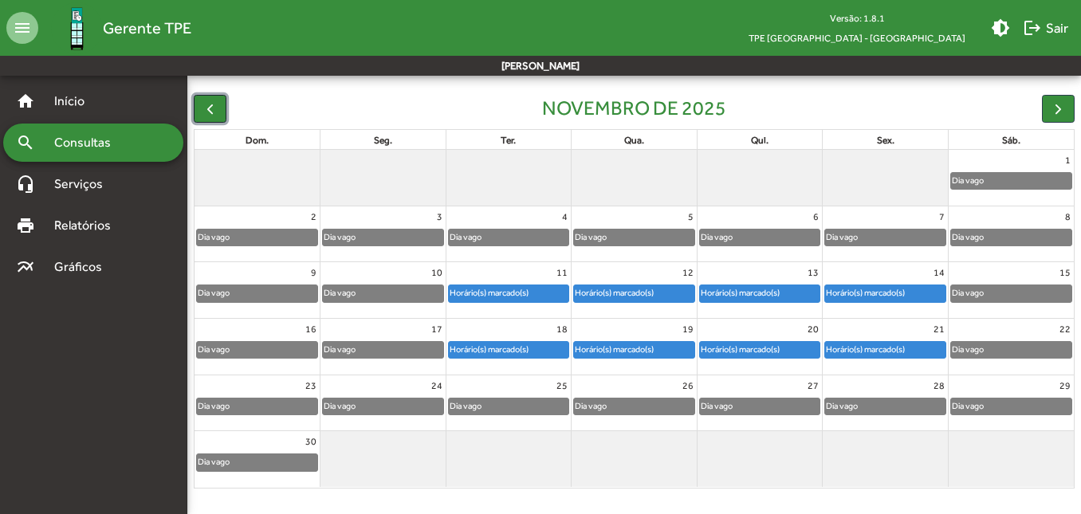
click at [217, 114] on span "button" at bounding box center [210, 108] width 17 height 17
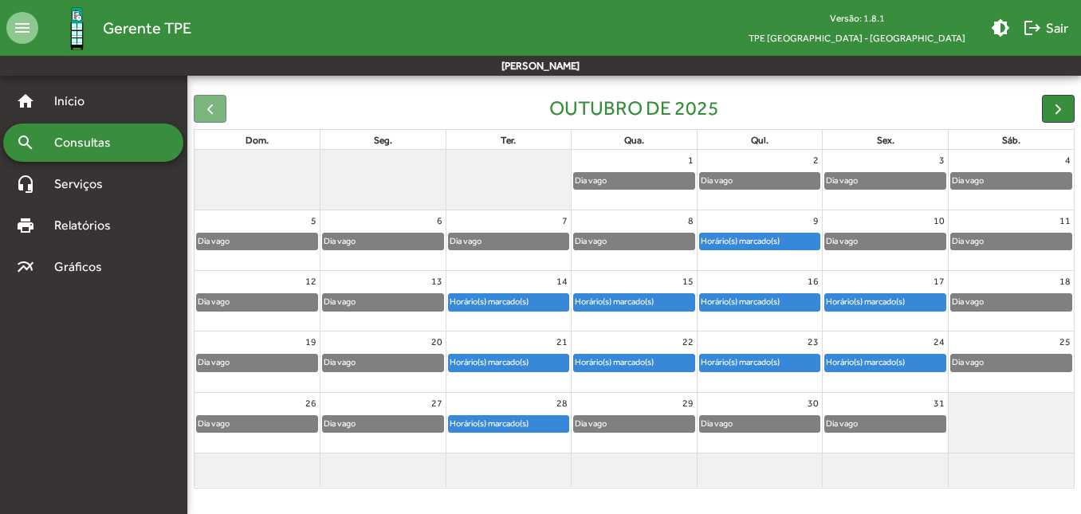
click at [768, 364] on div "Horário(s) marcado(s)" at bounding box center [740, 362] width 80 height 15
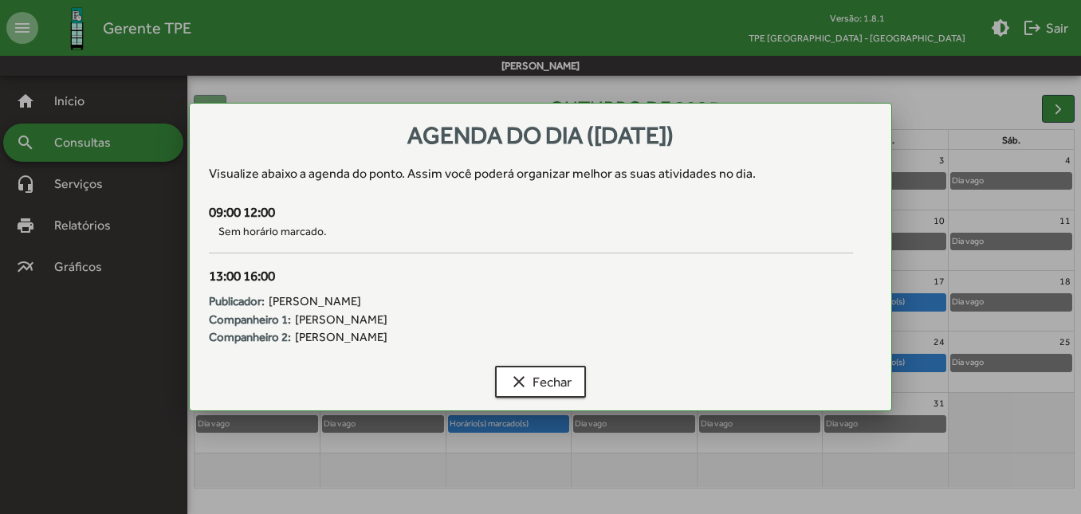
scroll to position [0, 0]
click at [545, 385] on span "clear Fechar" at bounding box center [540, 381] width 62 height 29
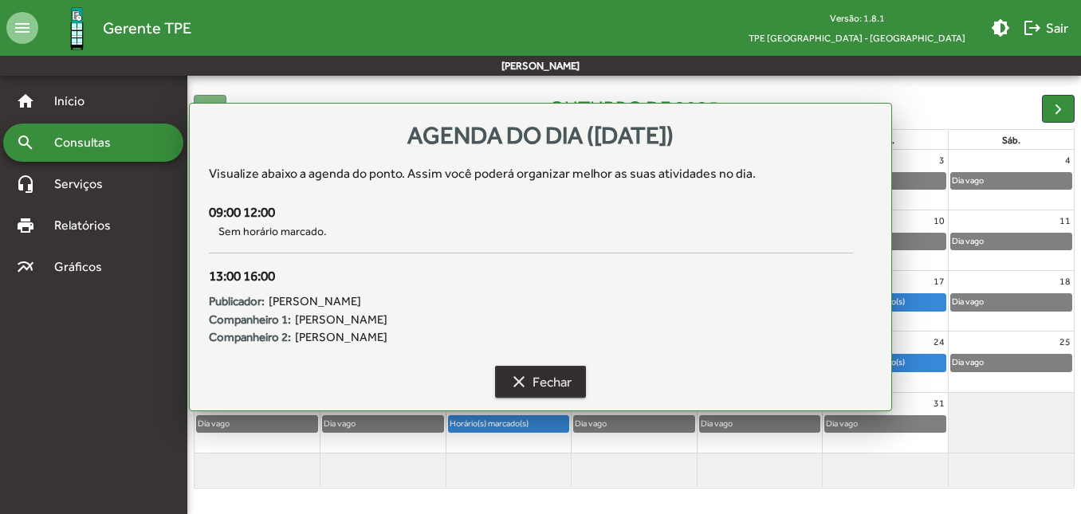
scroll to position [146, 0]
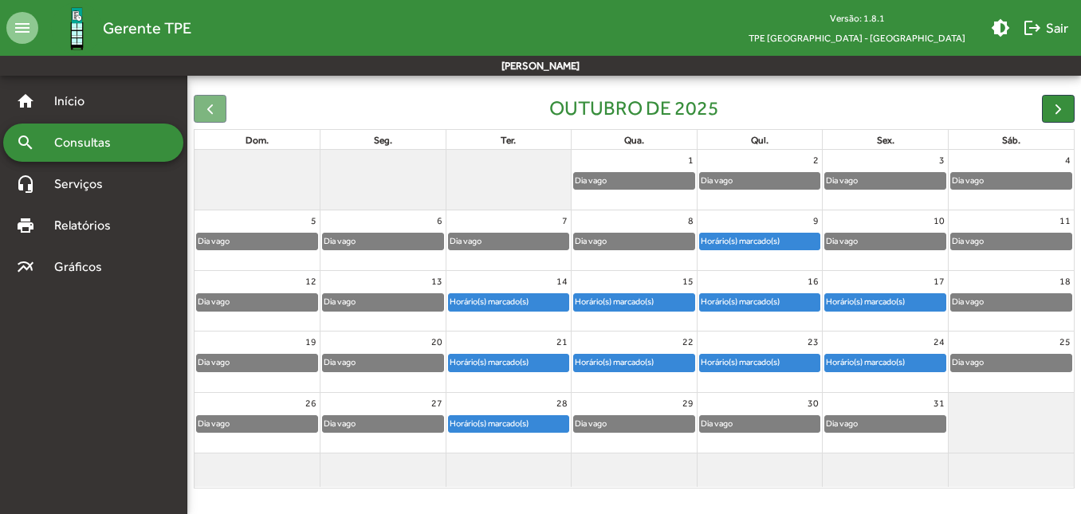
click at [603, 362] on div "Horário(s) marcado(s)" at bounding box center [614, 362] width 80 height 15
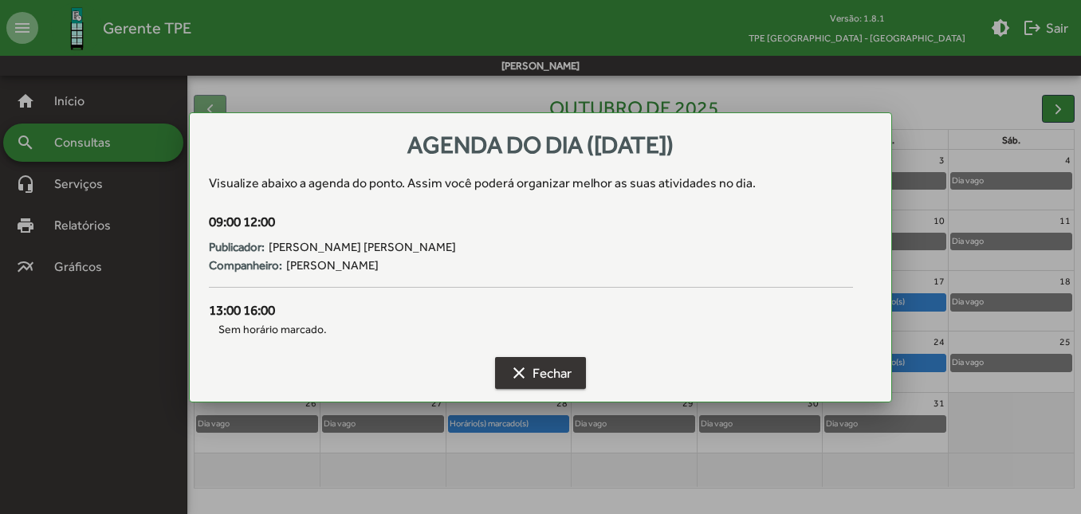
click at [509, 379] on mat-icon "clear" at bounding box center [518, 372] width 19 height 19
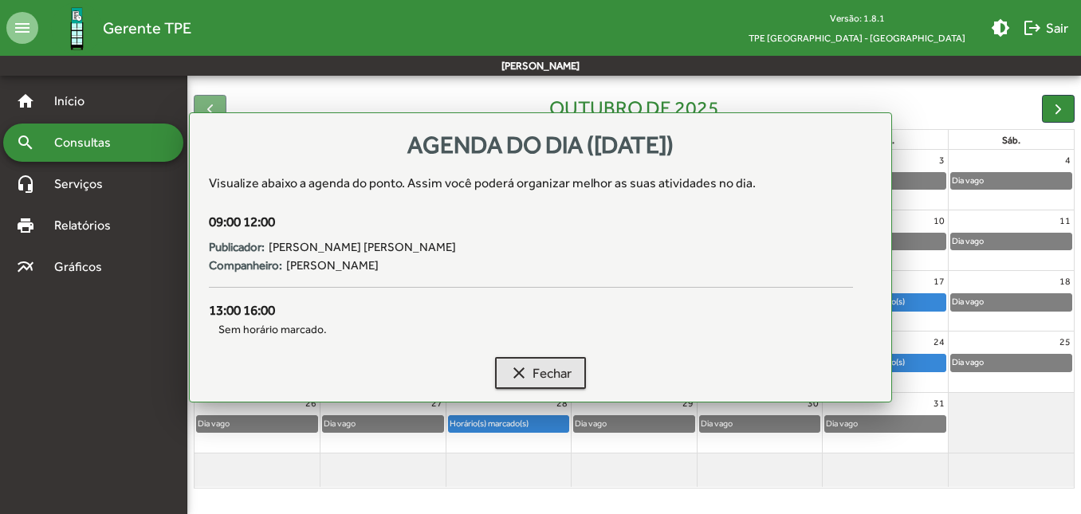
scroll to position [146, 0]
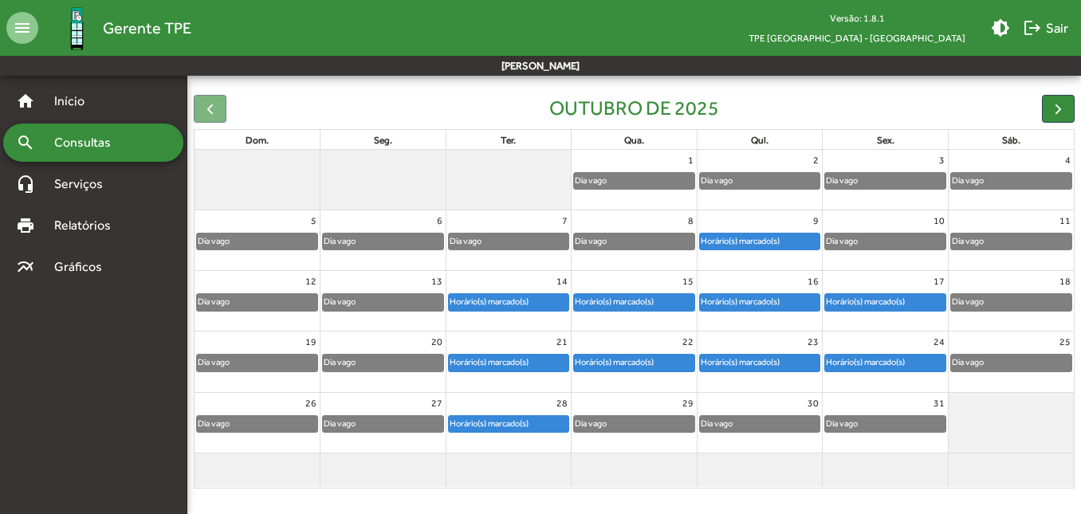
click at [780, 355] on div "Horário(s) marcado(s)" at bounding box center [740, 362] width 80 height 15
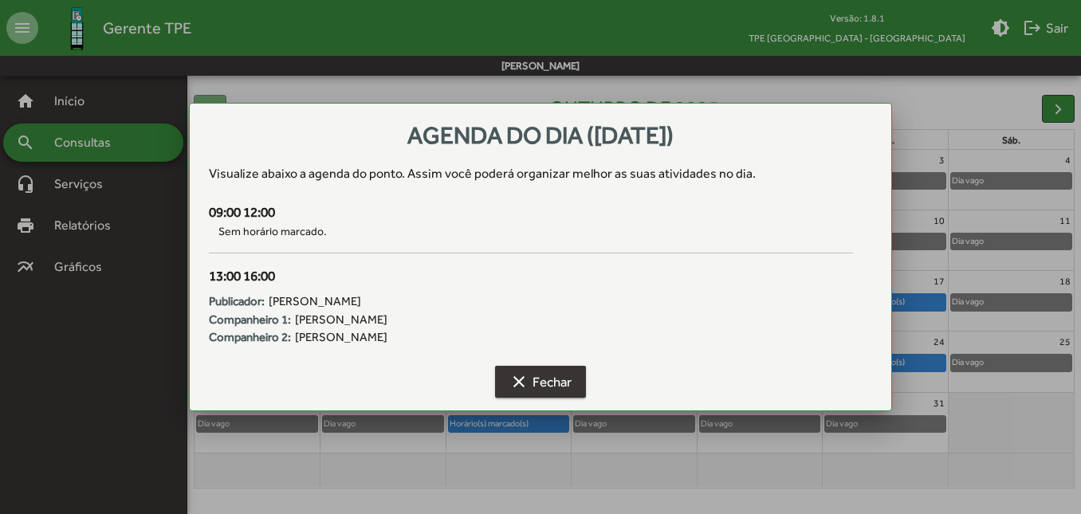
click at [545, 369] on span "clear Fechar" at bounding box center [540, 381] width 62 height 29
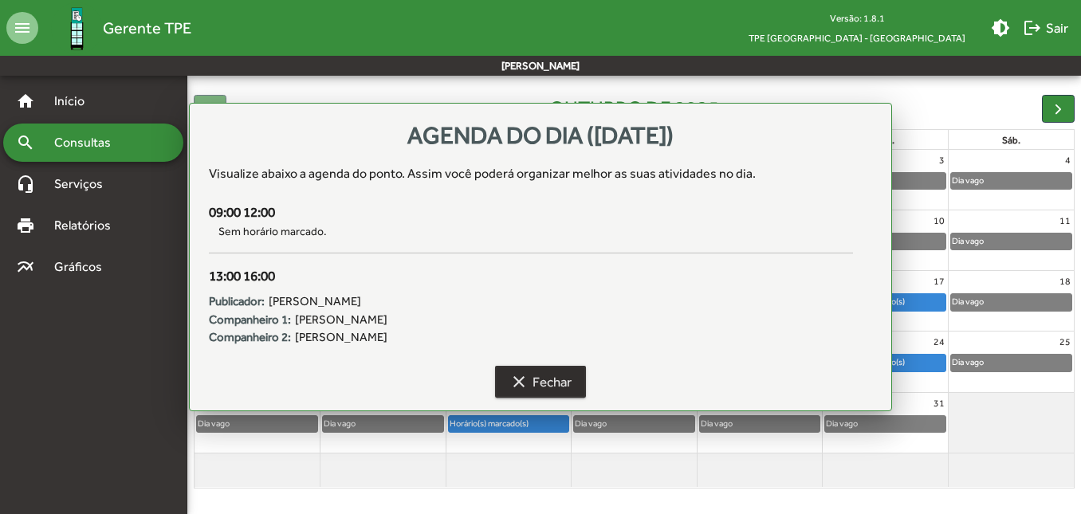
scroll to position [146, 0]
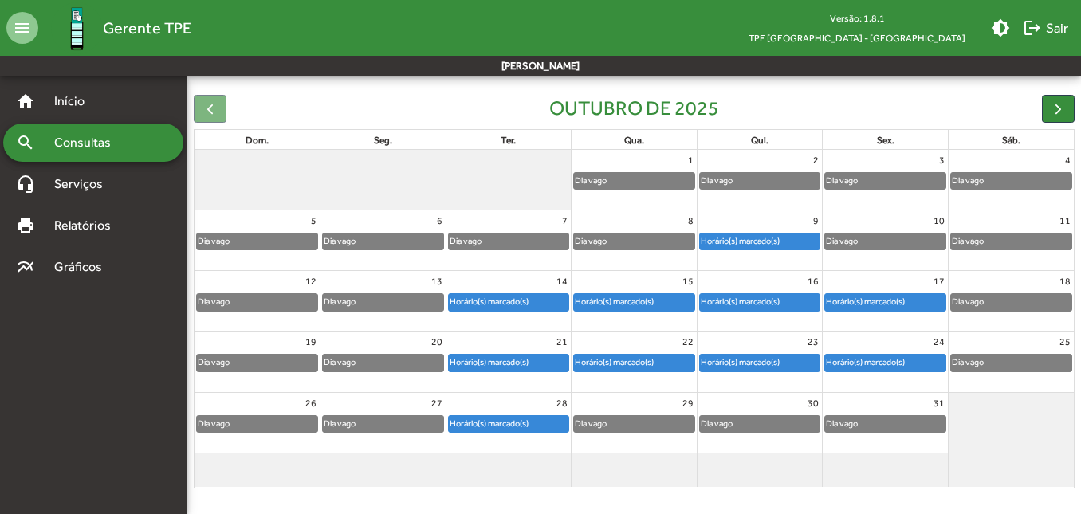
click at [725, 363] on div "Horário(s) marcado(s)" at bounding box center [740, 362] width 80 height 15
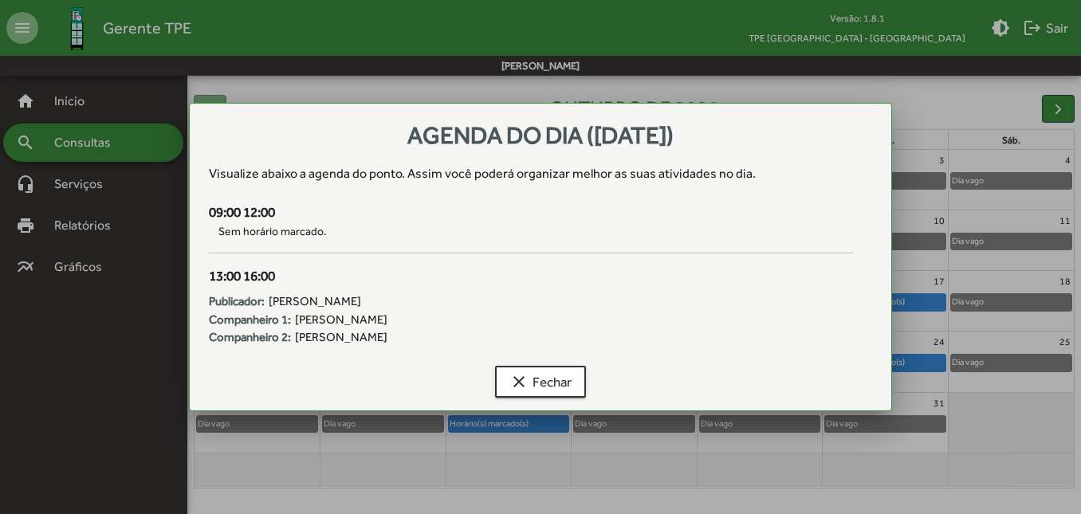
scroll to position [0, 0]
click at [548, 393] on span "clear Fechar" at bounding box center [540, 381] width 62 height 29
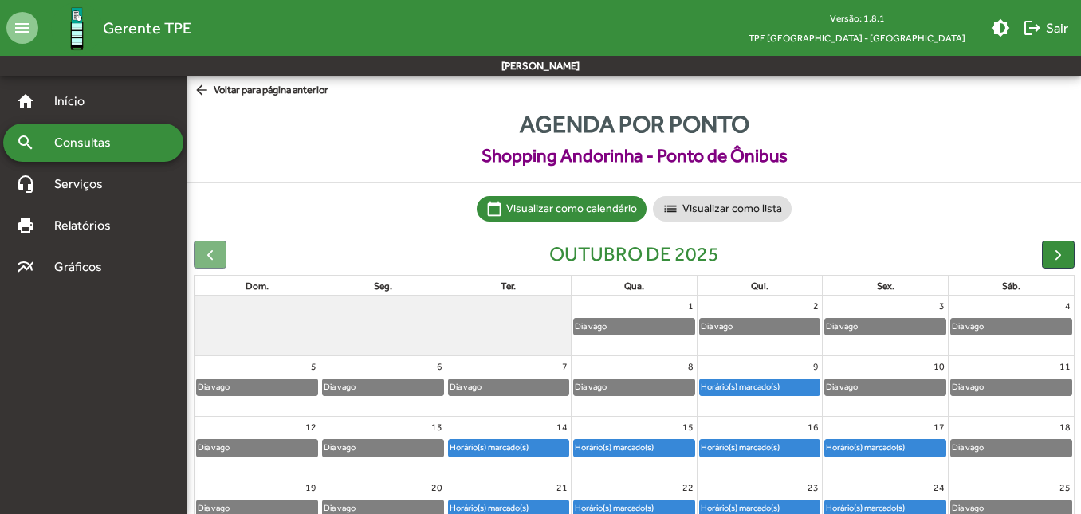
scroll to position [146, 0]
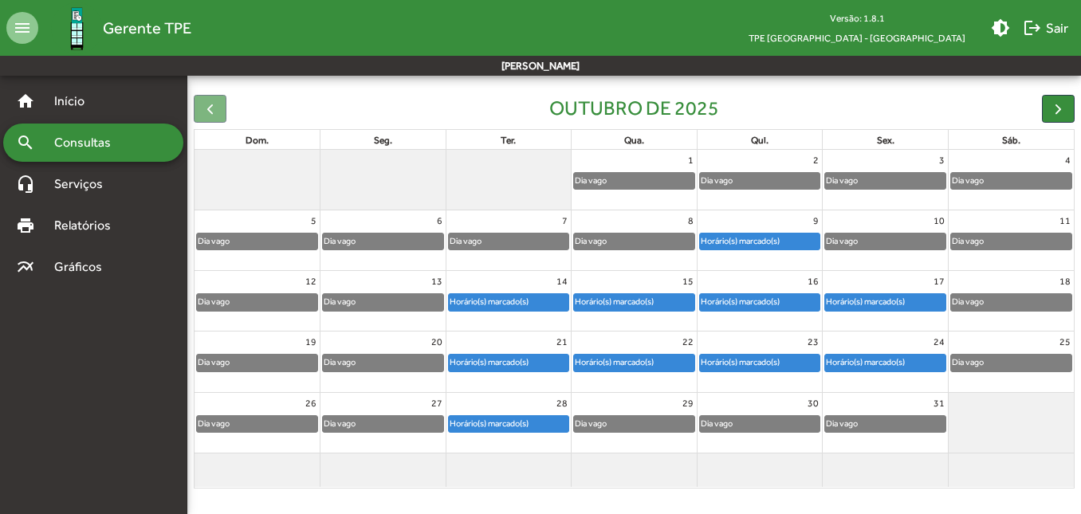
click at [874, 364] on div "Horário(s) marcado(s)" at bounding box center [865, 362] width 80 height 15
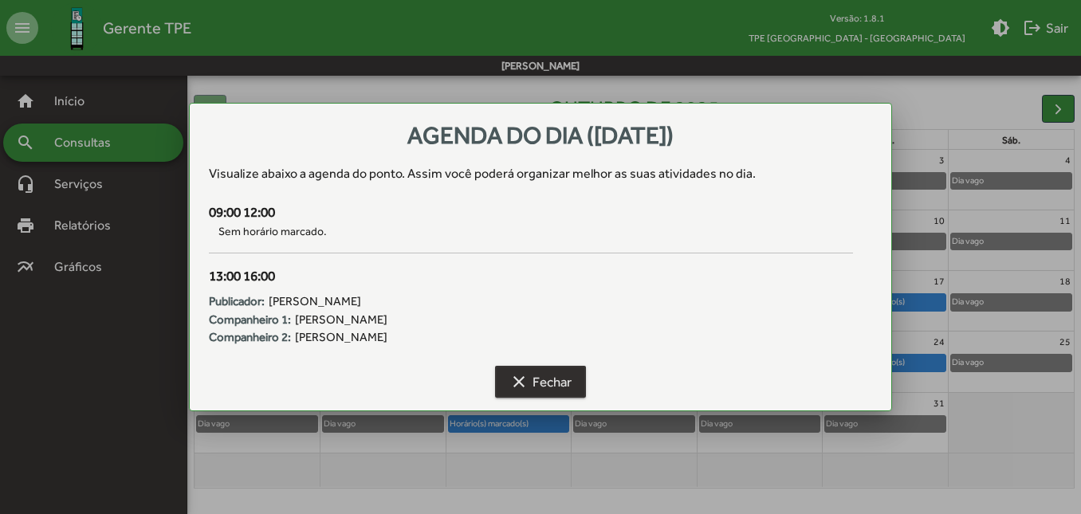
click at [548, 392] on span "clear Fechar" at bounding box center [540, 381] width 62 height 29
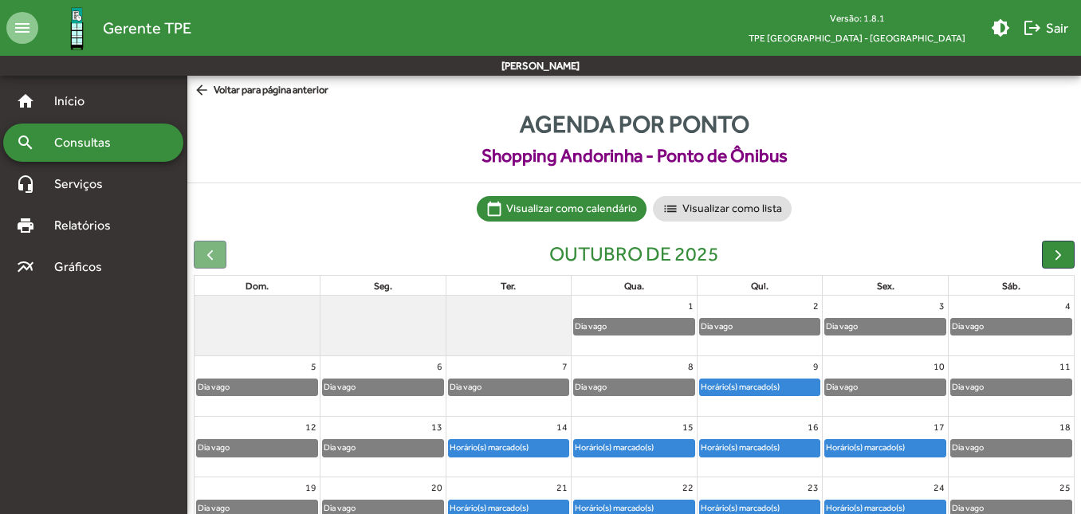
scroll to position [146, 0]
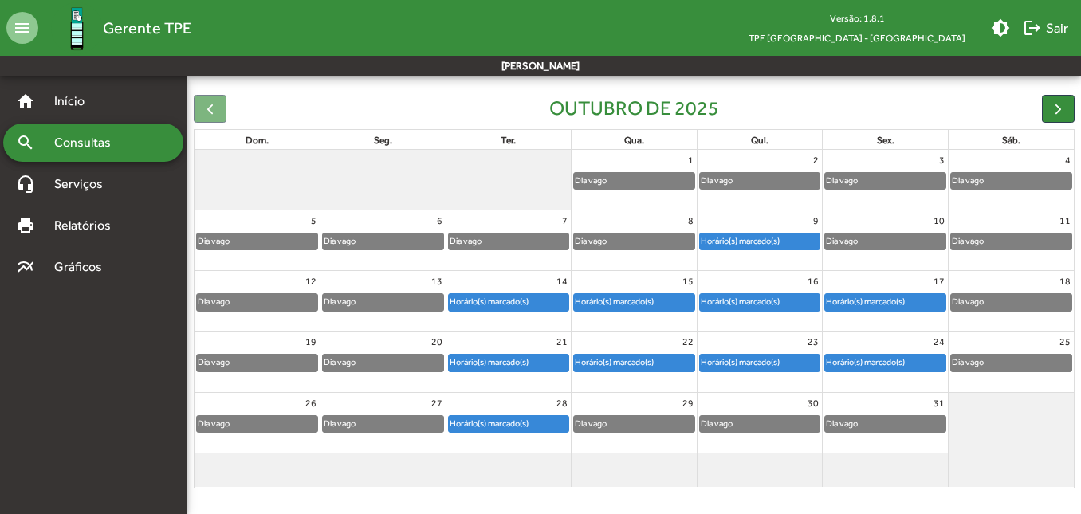
click at [618, 300] on div "Horário(s) marcado(s)" at bounding box center [614, 301] width 80 height 15
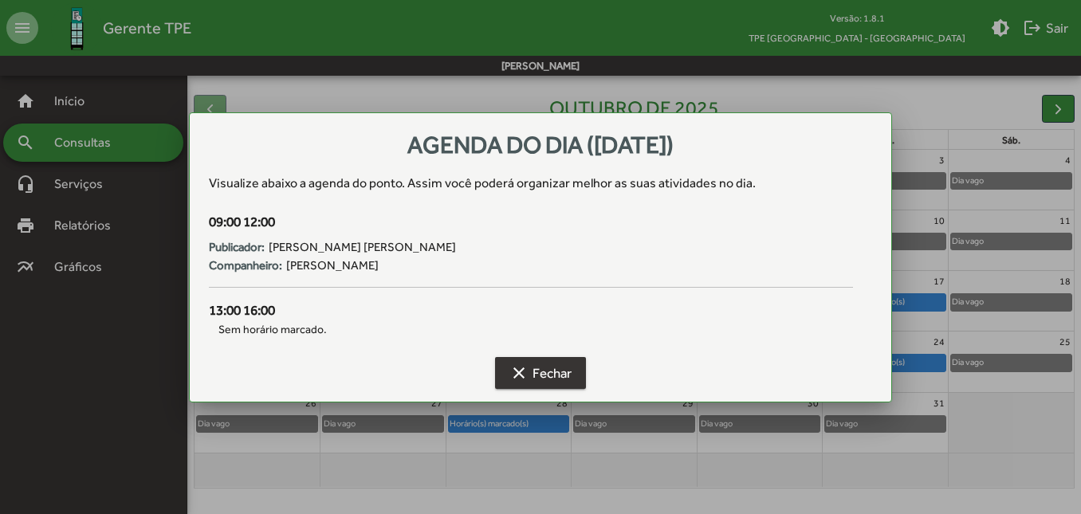
click at [550, 380] on span "clear Fechar" at bounding box center [540, 373] width 62 height 29
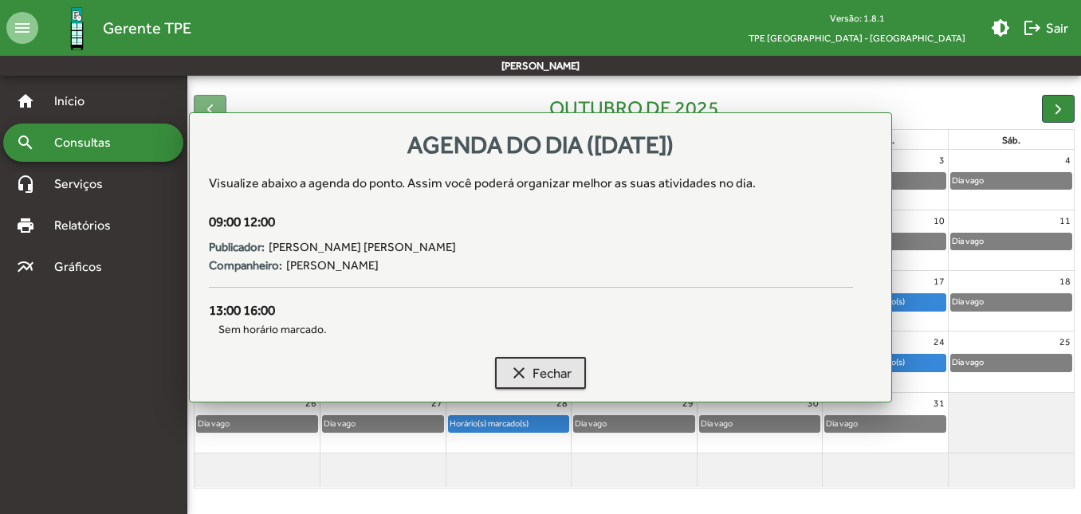
scroll to position [146, 0]
